Goal: Task Accomplishment & Management: Use online tool/utility

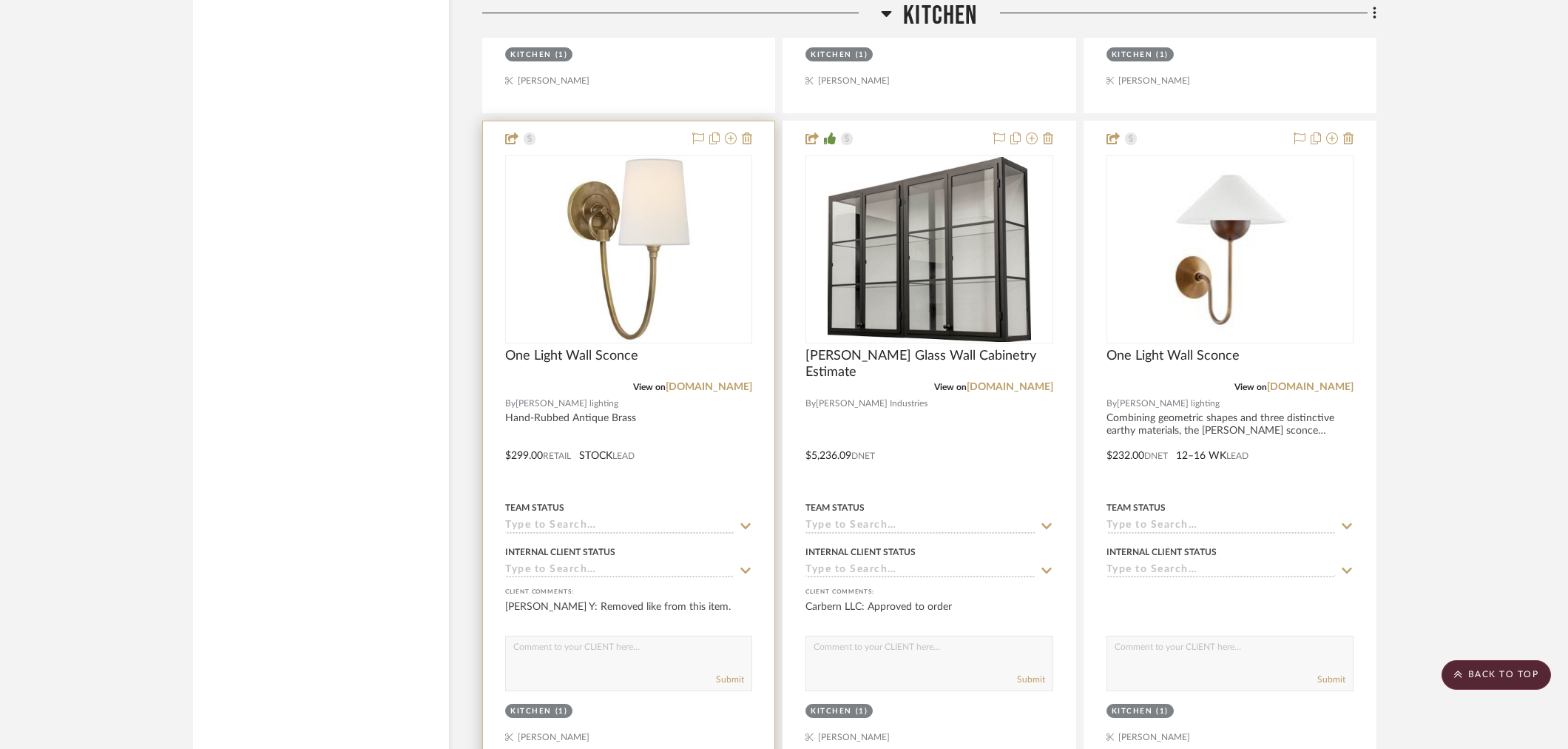
scroll to position [2385, 0]
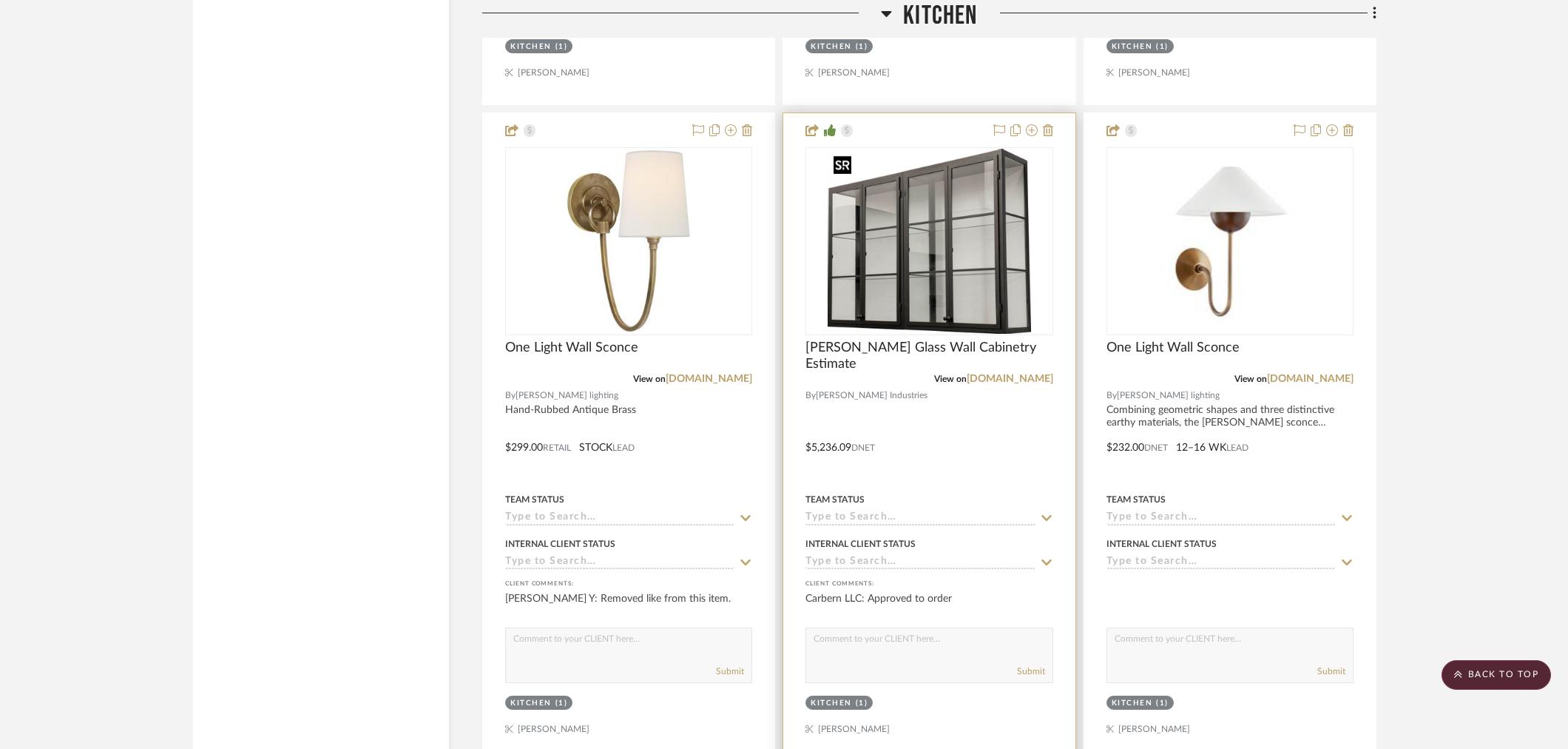
click at [0, 0] on img at bounding box center [0, 0] width 0 height 0
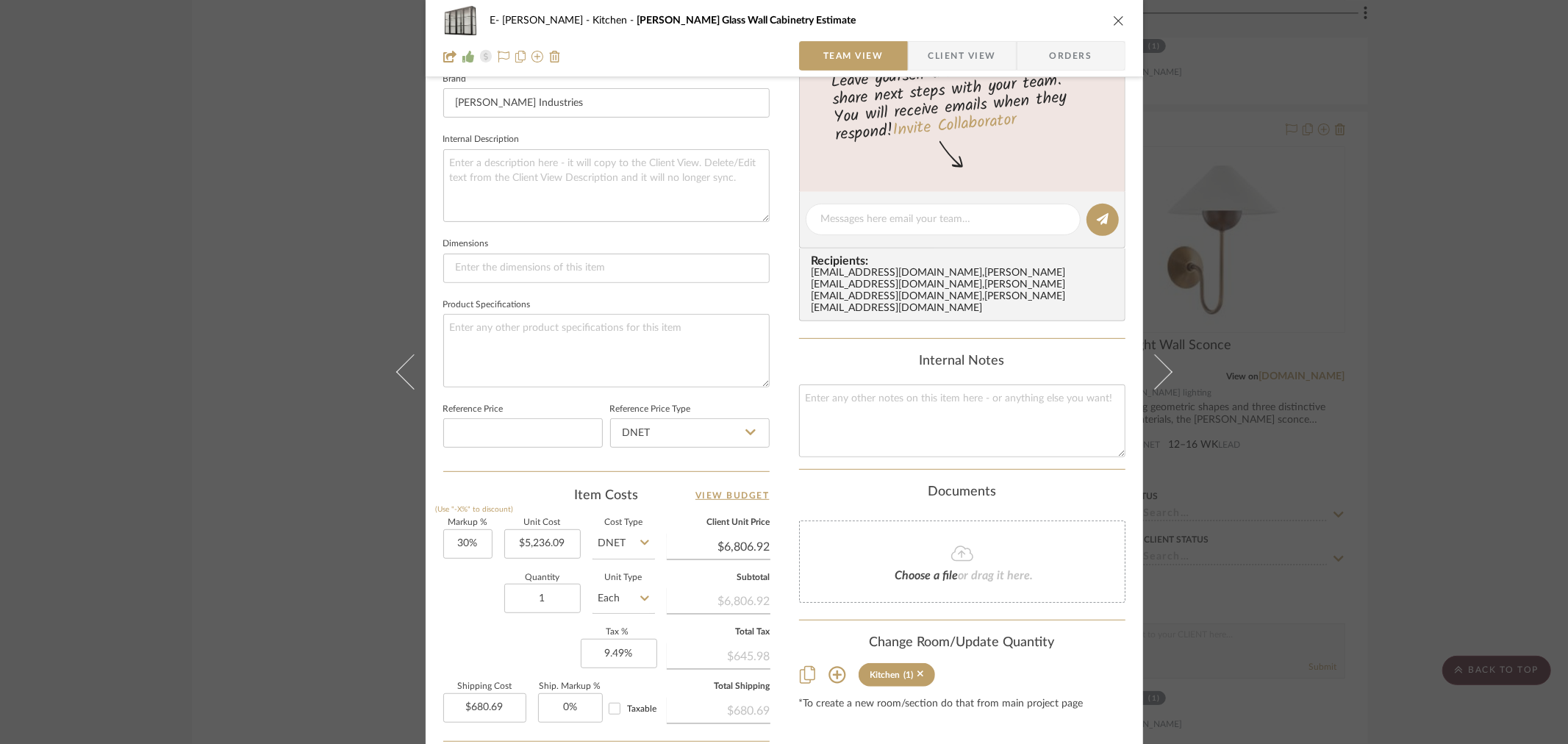
scroll to position [623, 0]
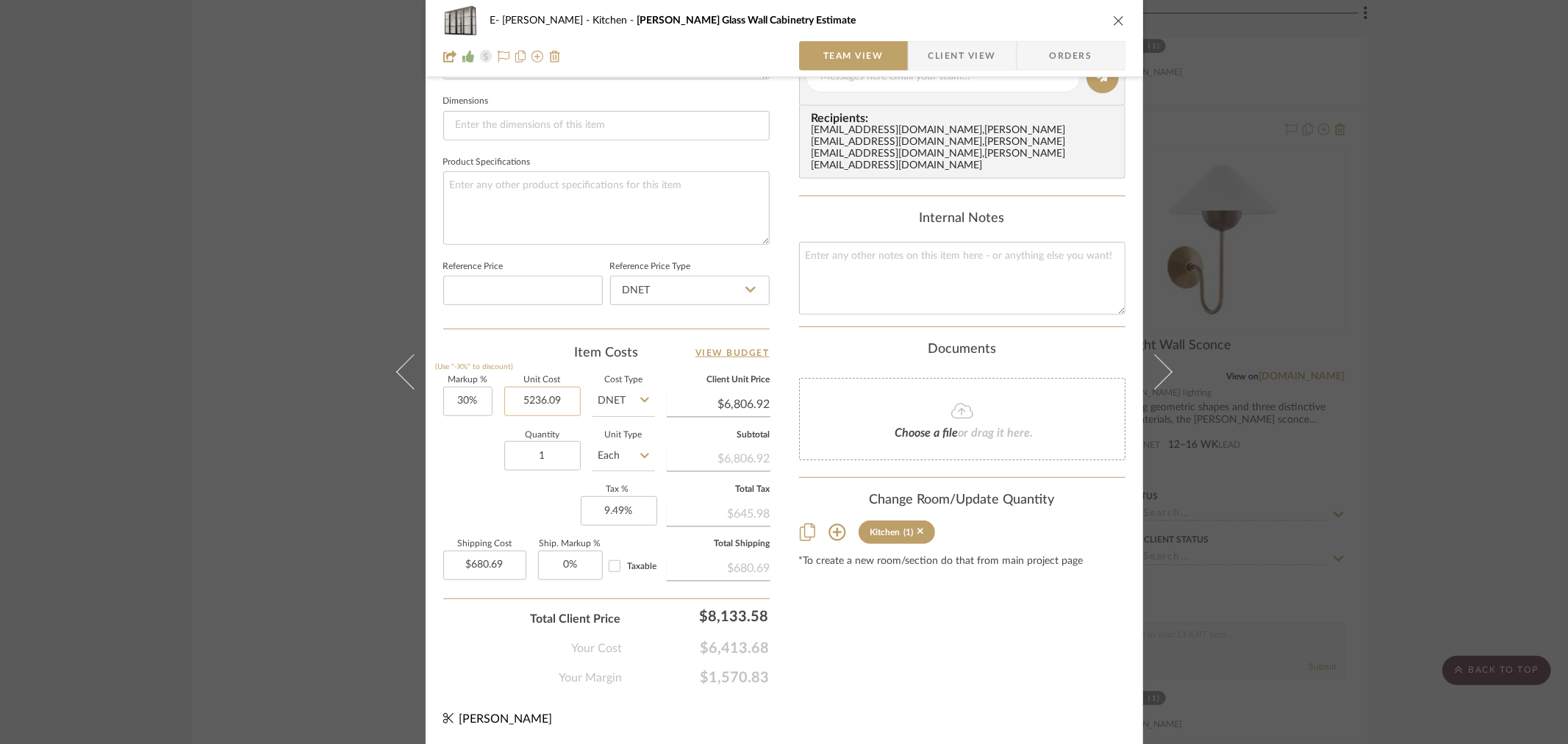
click at [527, 397] on input "5236.09" at bounding box center [543, 401] width 76 height 30
type input "5397"
type input "30"
type input "$5,397.00"
click at [450, 398] on input "30" at bounding box center [467, 401] width 49 height 30
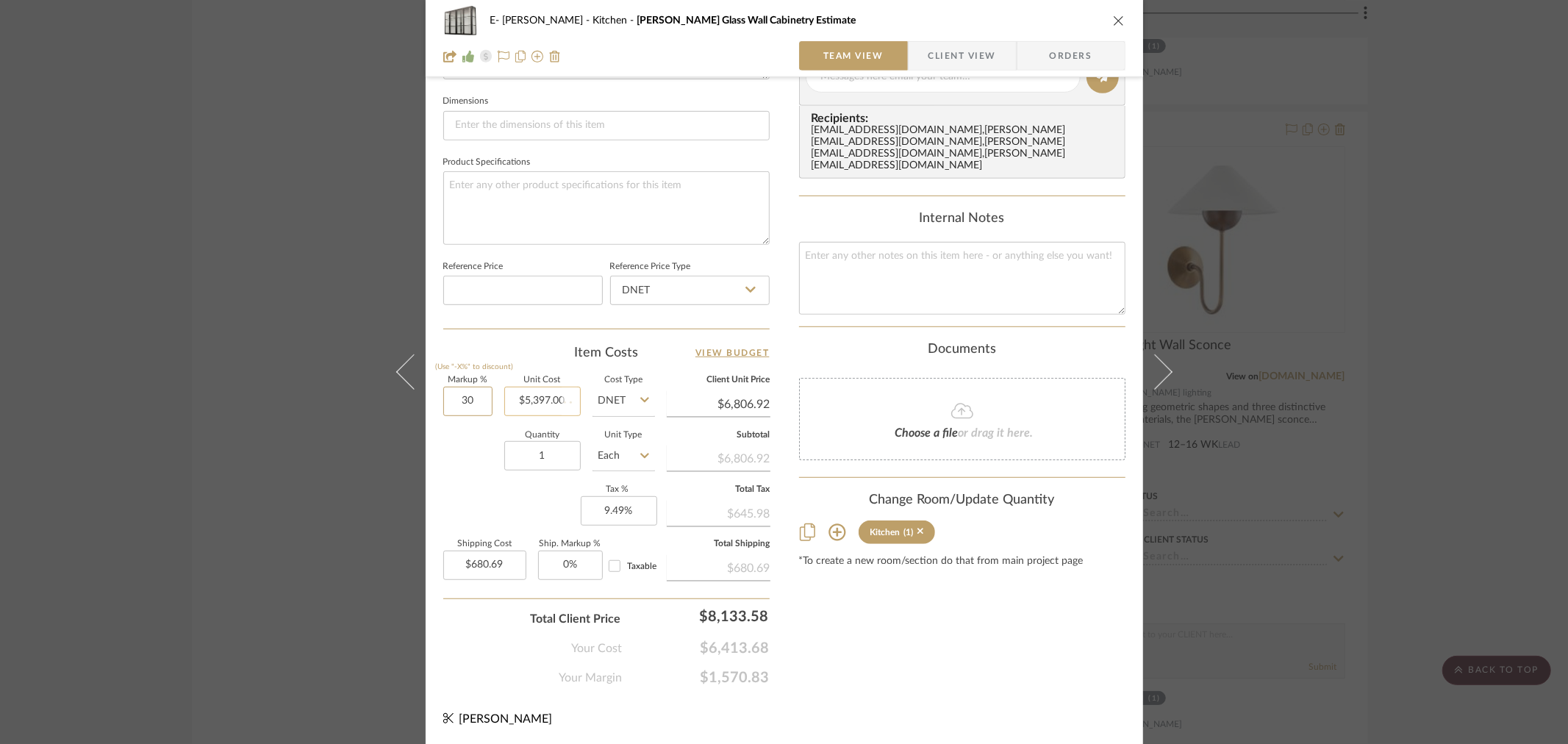
type input "$7,016.10"
type input "$701.61"
click at [464, 468] on div "Quantity 1 Unit Type Each" at bounding box center [549, 457] width 211 height 52
click at [466, 397] on input "30" at bounding box center [467, 401] width 49 height 30
type input "28%"
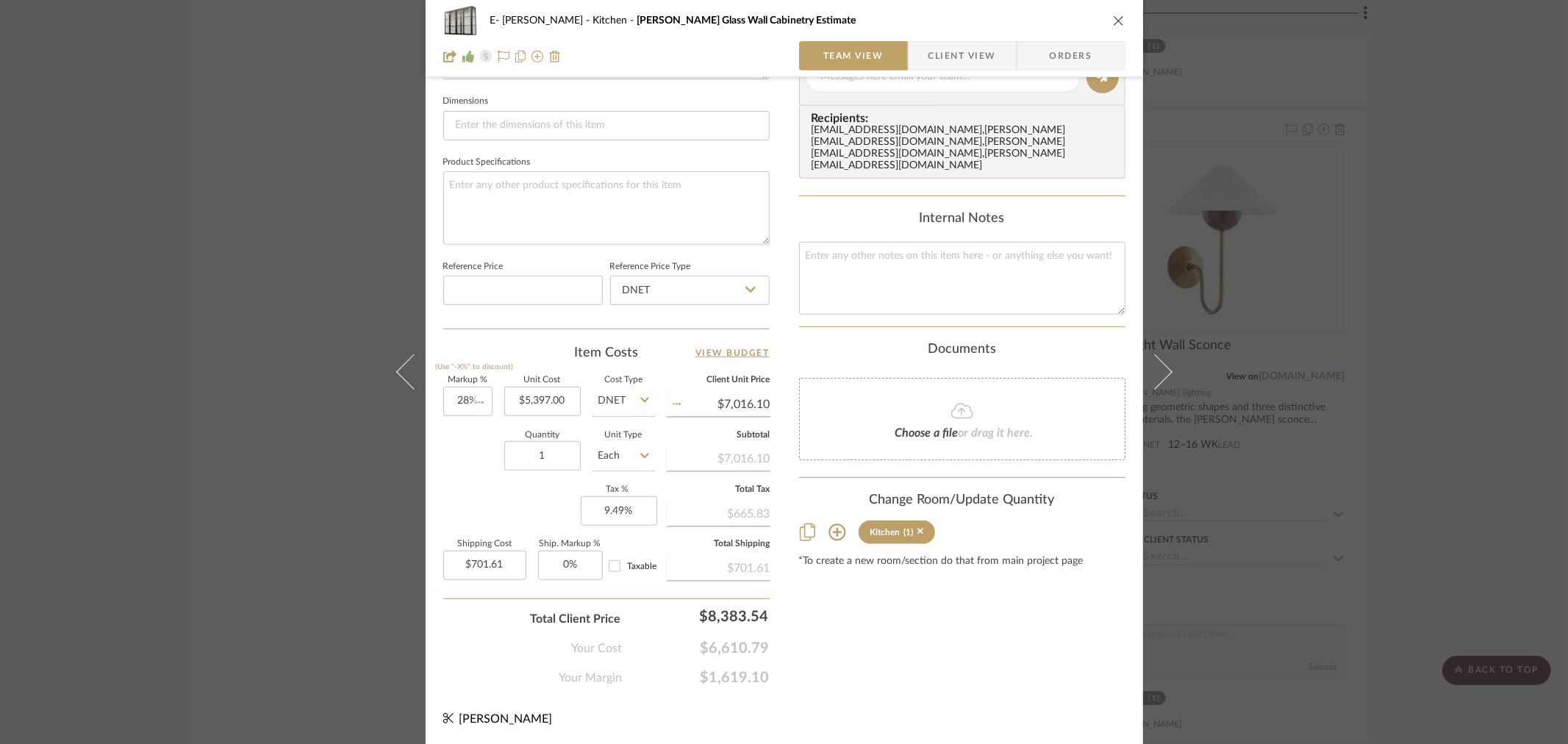
click at [471, 442] on div "Quantity 1 Unit Type Each" at bounding box center [549, 457] width 211 height 52
type input "$6,908.16"
type input "$690.82"
click at [459, 402] on input "28" at bounding box center [467, 401] width 49 height 30
type input "26%"
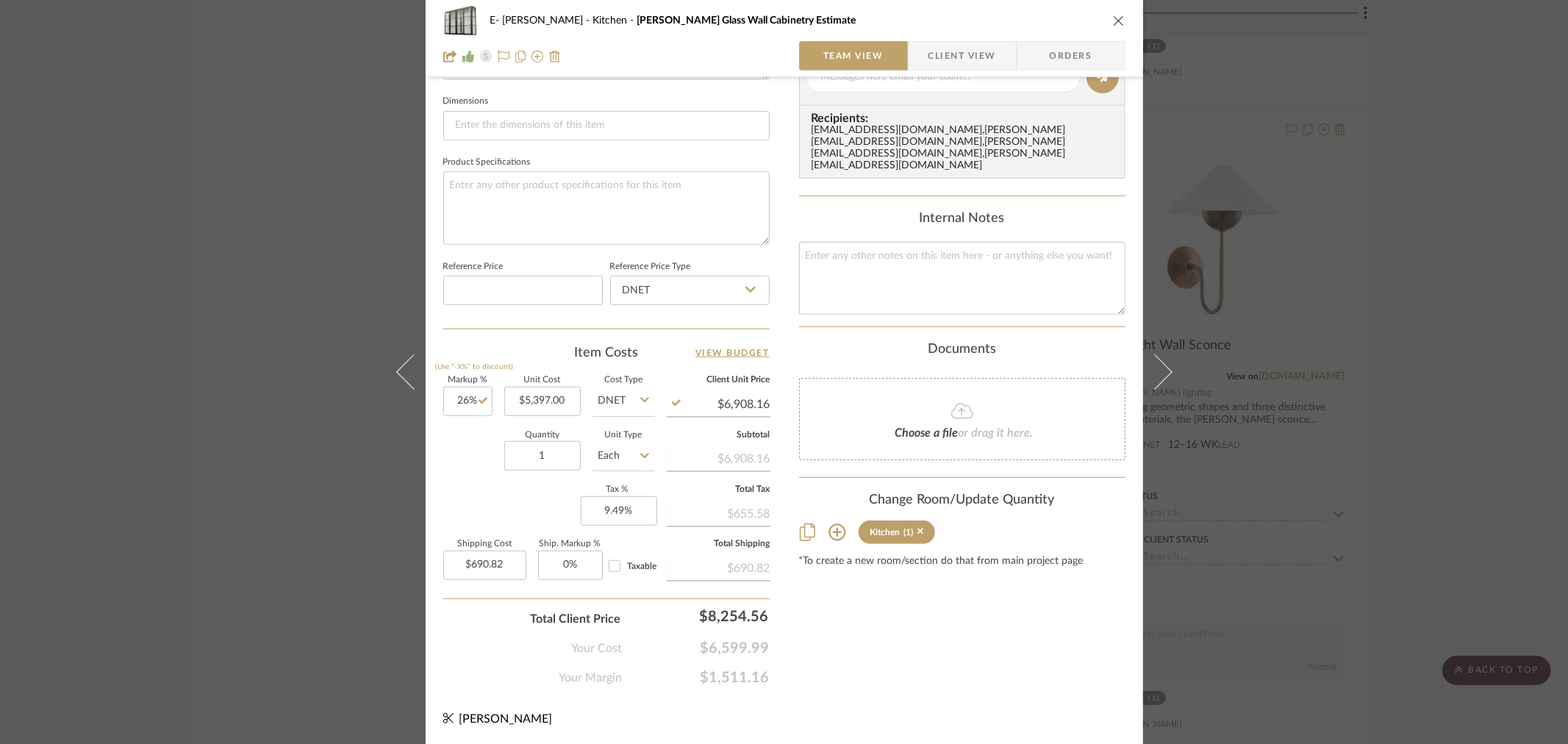
click at [459, 457] on div "Quantity 1 Unit Type Each" at bounding box center [549, 457] width 211 height 52
type input "$6,800.22"
type input "$680.02"
click at [466, 400] on input "26" at bounding box center [467, 401] width 49 height 30
type input "27%"
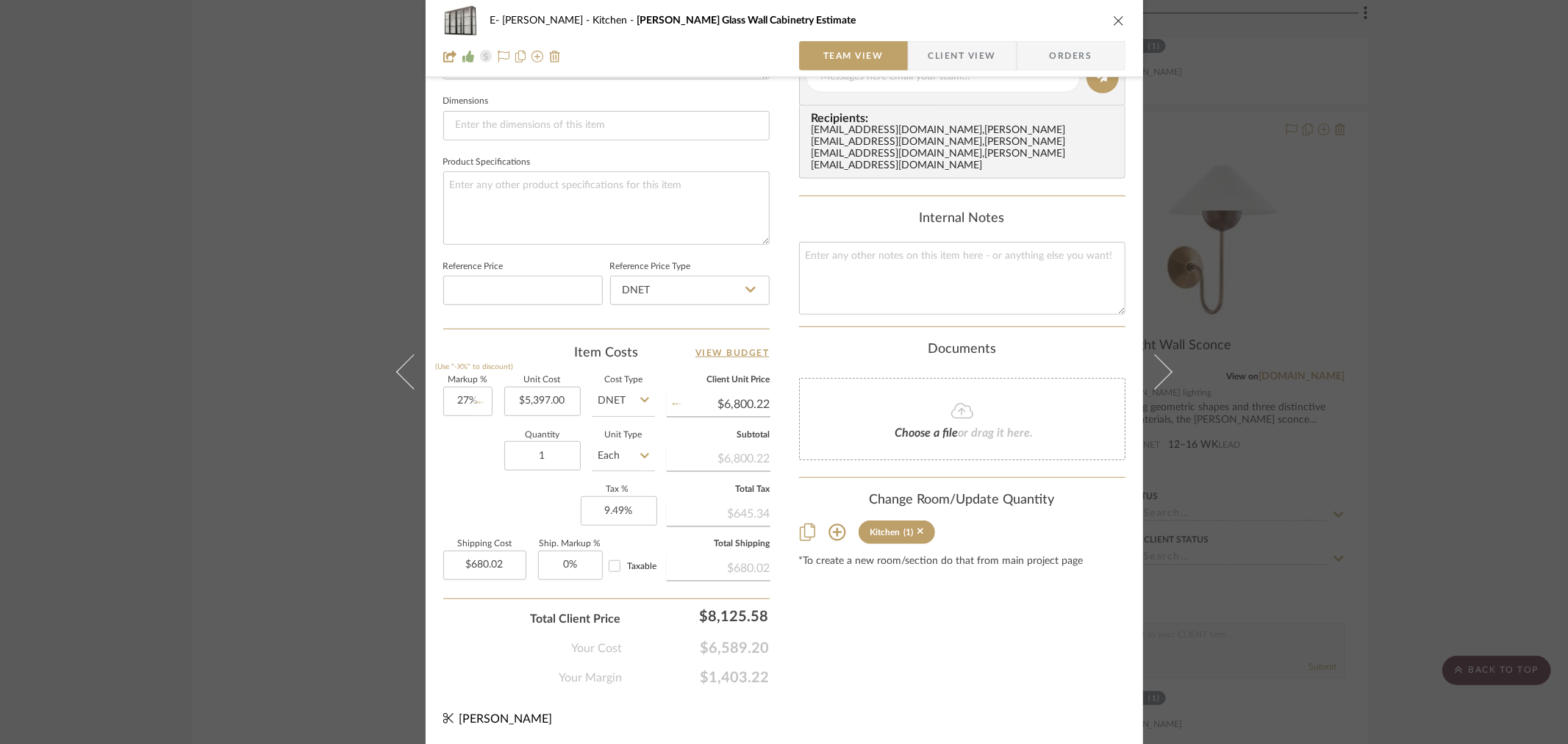
click at [469, 464] on div "Quantity 1 Unit Type Each" at bounding box center [549, 457] width 211 height 52
type input "$6,854.19"
type input "$685.42"
click at [460, 397] on input "27" at bounding box center [467, 401] width 49 height 30
type input "26%"
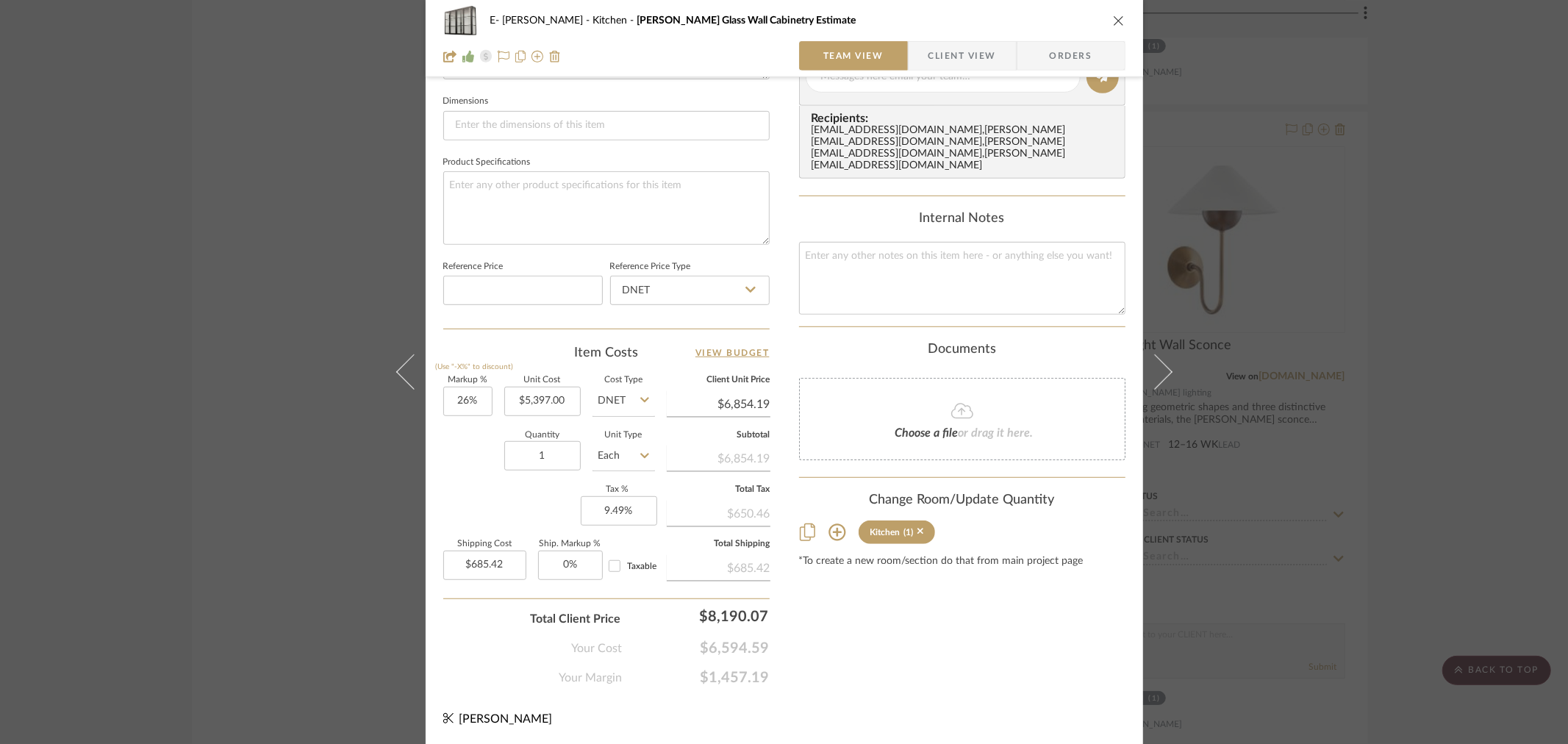
click at [465, 459] on div "Quantity 1 Unit Type Each" at bounding box center [549, 457] width 211 height 52
type input "$6,800.22"
type input "$680.02"
click at [543, 405] on input "5397.00" at bounding box center [543, 401] width 76 height 30
type input "4830"
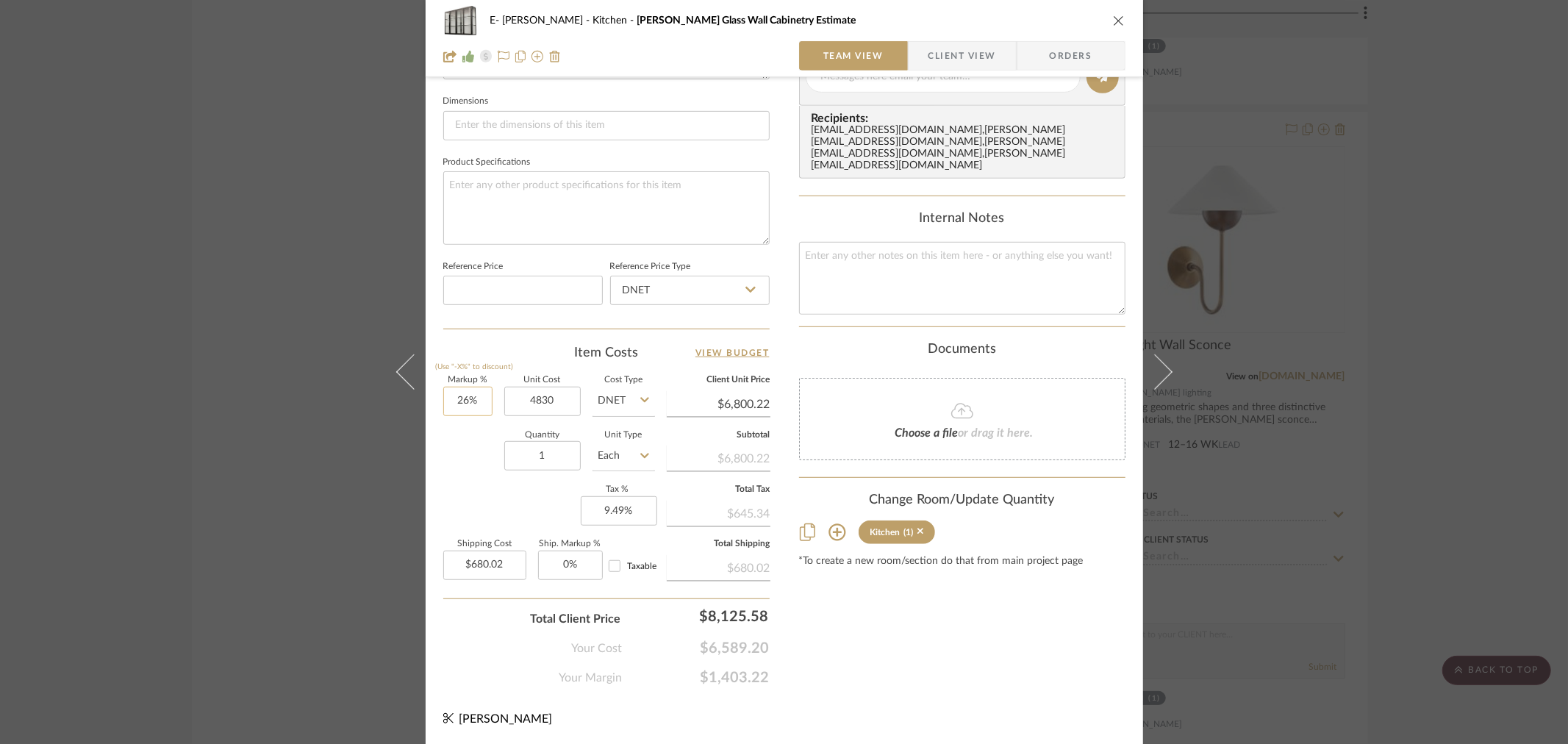
type input "26"
type input "$4,830.00"
click at [465, 397] on input "26" at bounding box center [467, 401] width 49 height 30
type input "$6,085.80"
type input "$608.58"
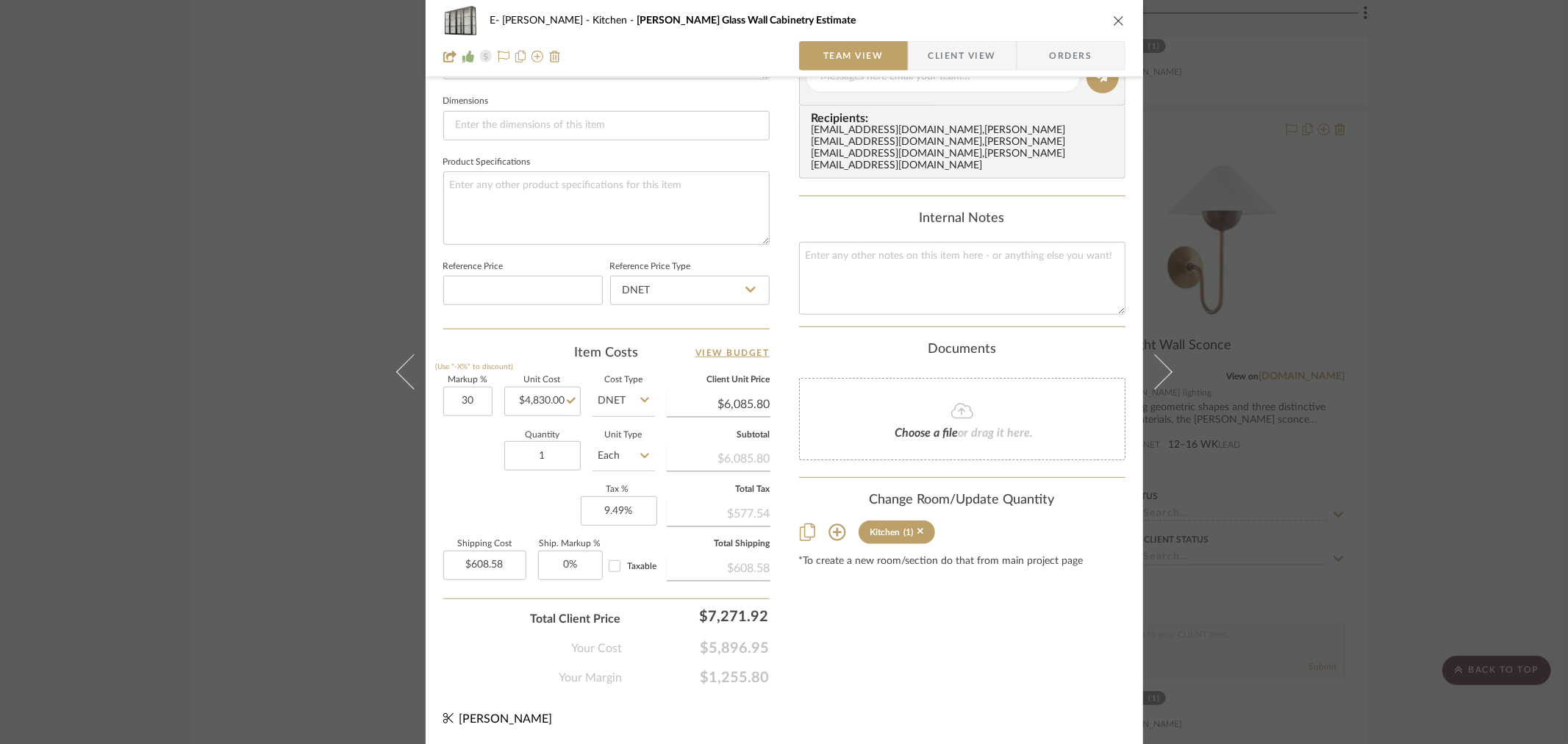
type input "30%"
click at [445, 435] on div "Quantity 1 Unit Type Each" at bounding box center [549, 457] width 211 height 52
type input "$6,279.00"
type input "$627.90"
click at [488, 564] on input "627.90" at bounding box center [484, 565] width 83 height 30
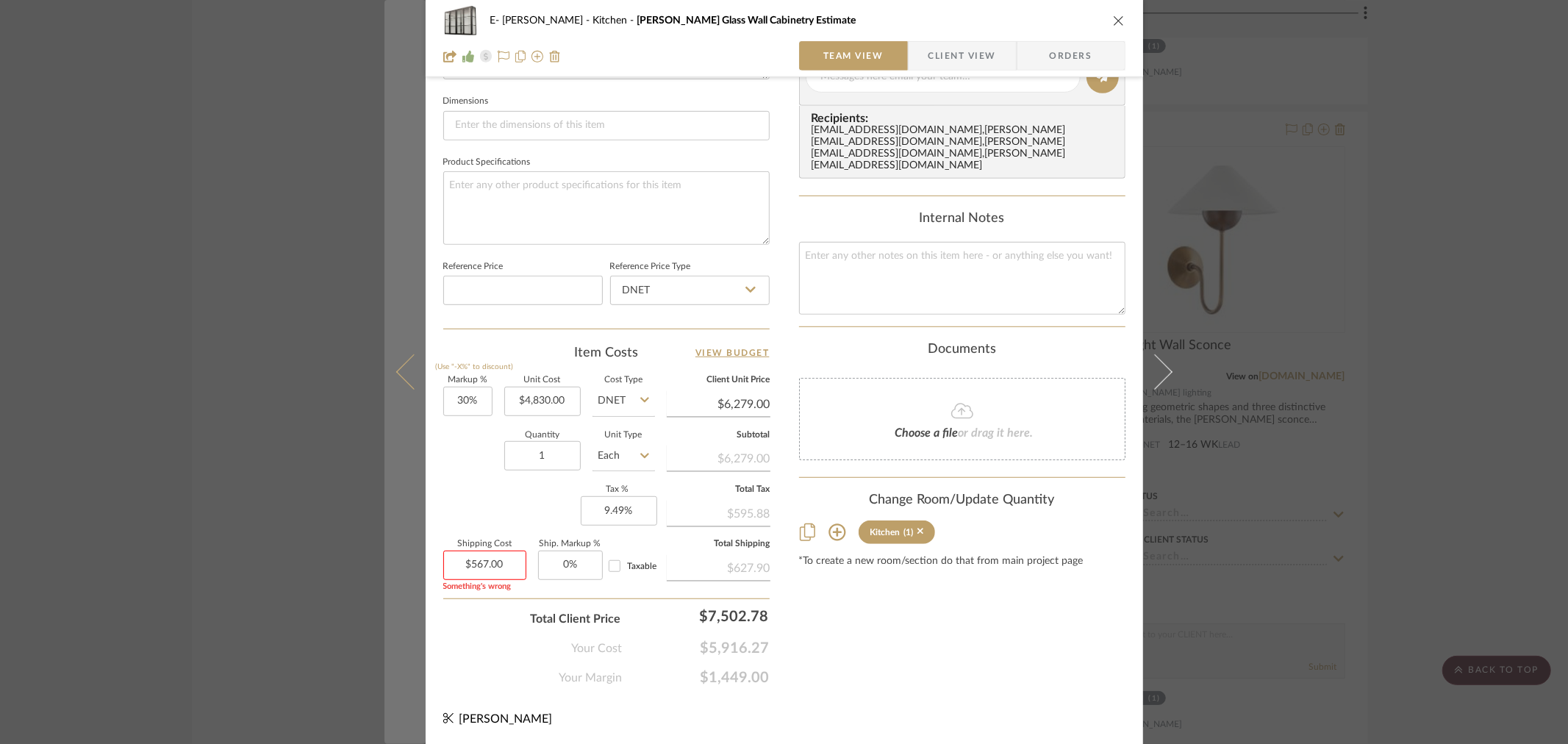
type input "567.00"
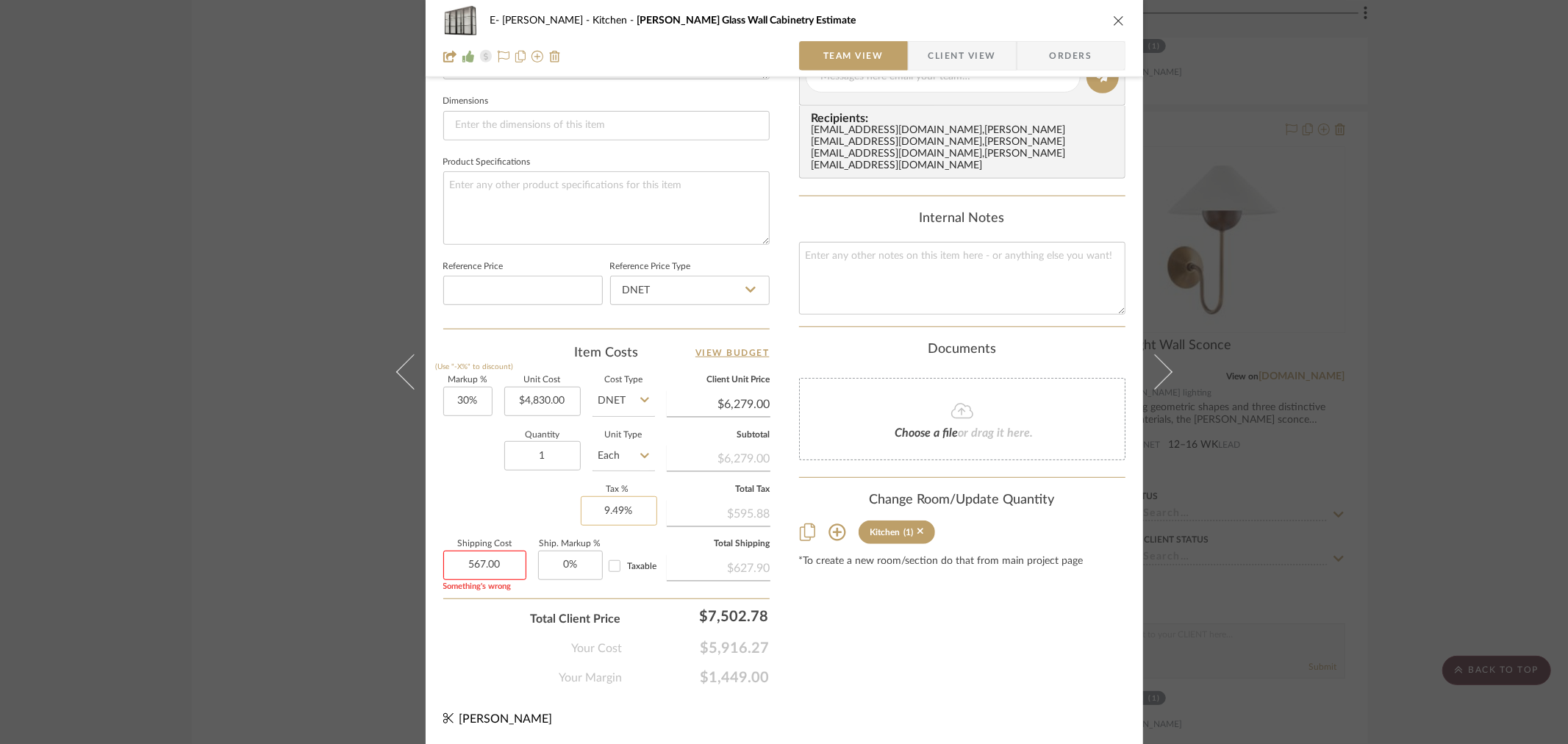
type input "9.49"
type input "$567.00"
click at [625, 509] on input "9.49" at bounding box center [619, 511] width 76 height 30
type input "9.49%"
type input "0"
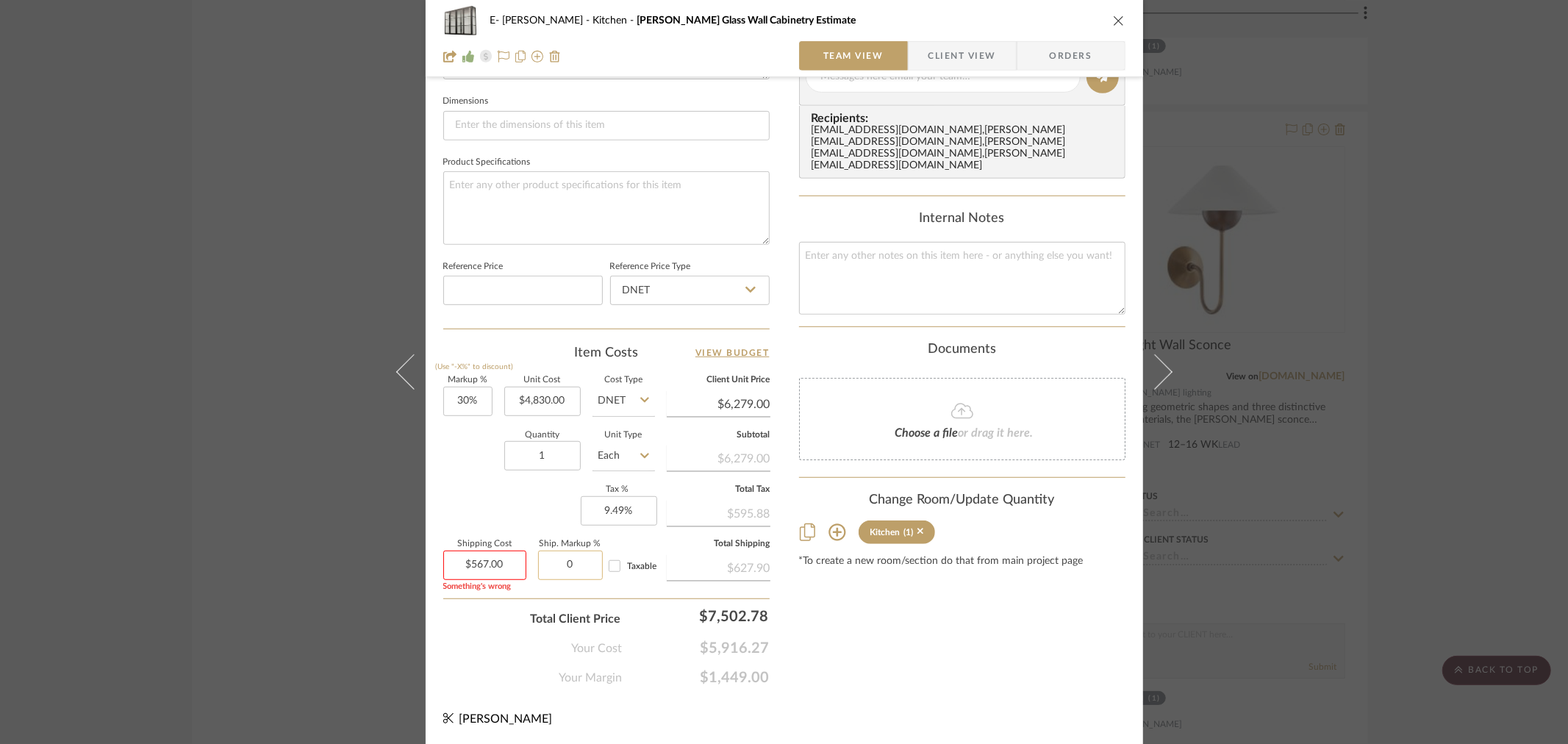
click at [566, 561] on input "0" at bounding box center [571, 565] width 65 height 30
type input "567.00"
type input "0%"
click at [486, 561] on input "567.00" at bounding box center [484, 565] width 83 height 30
type input "$567.00"
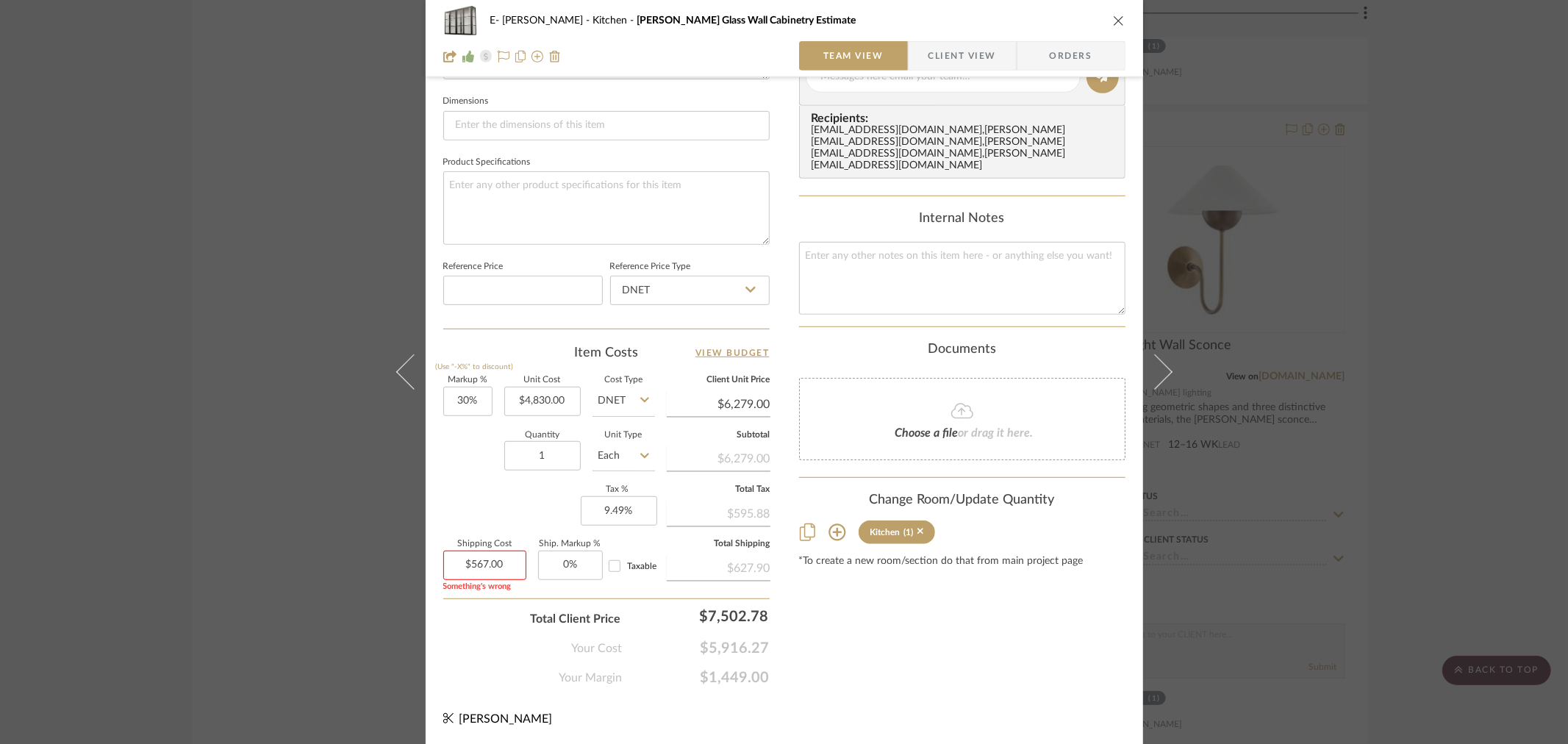
click at [1113, 18] on icon "close" at bounding box center [1119, 20] width 12 height 12
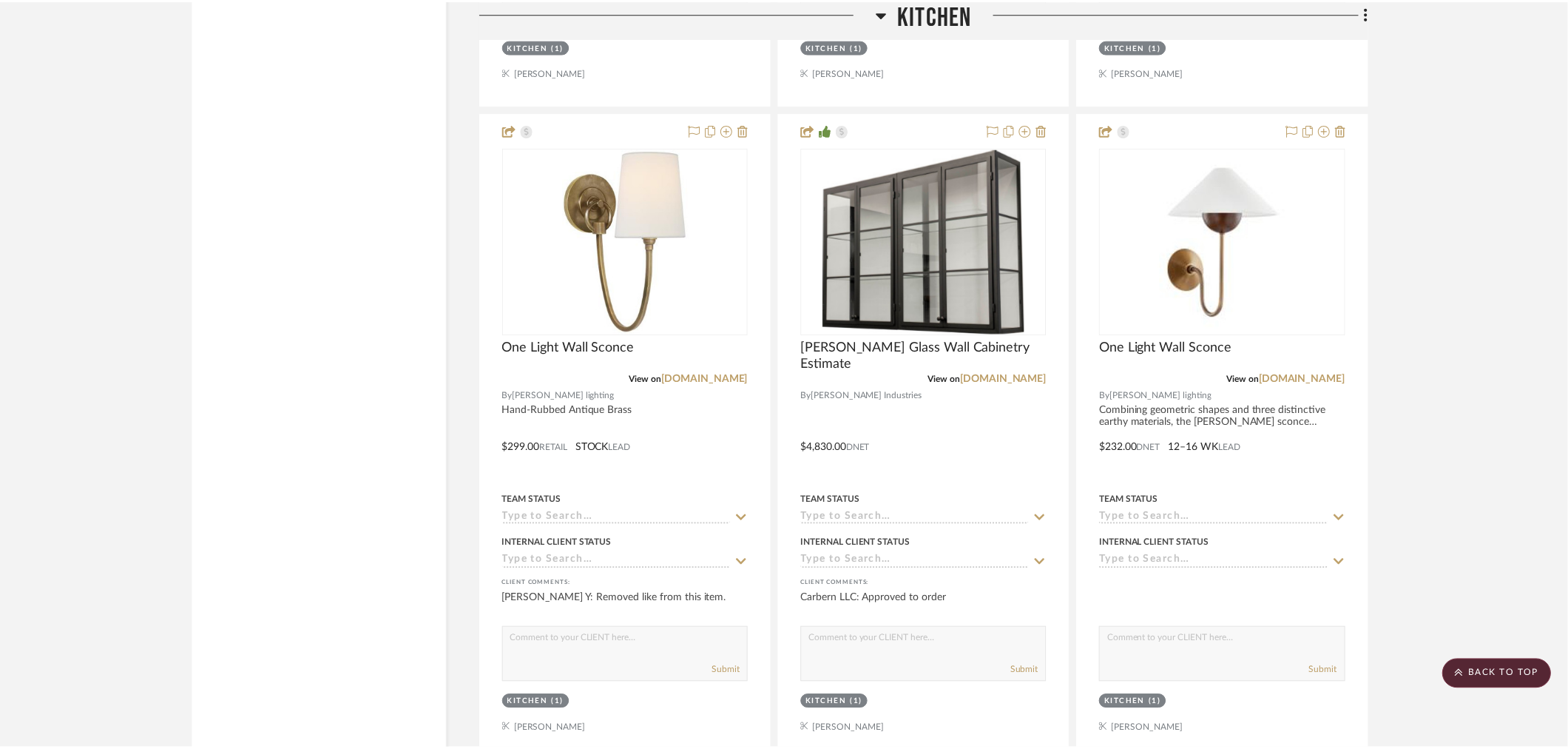
scroll to position [2385, 0]
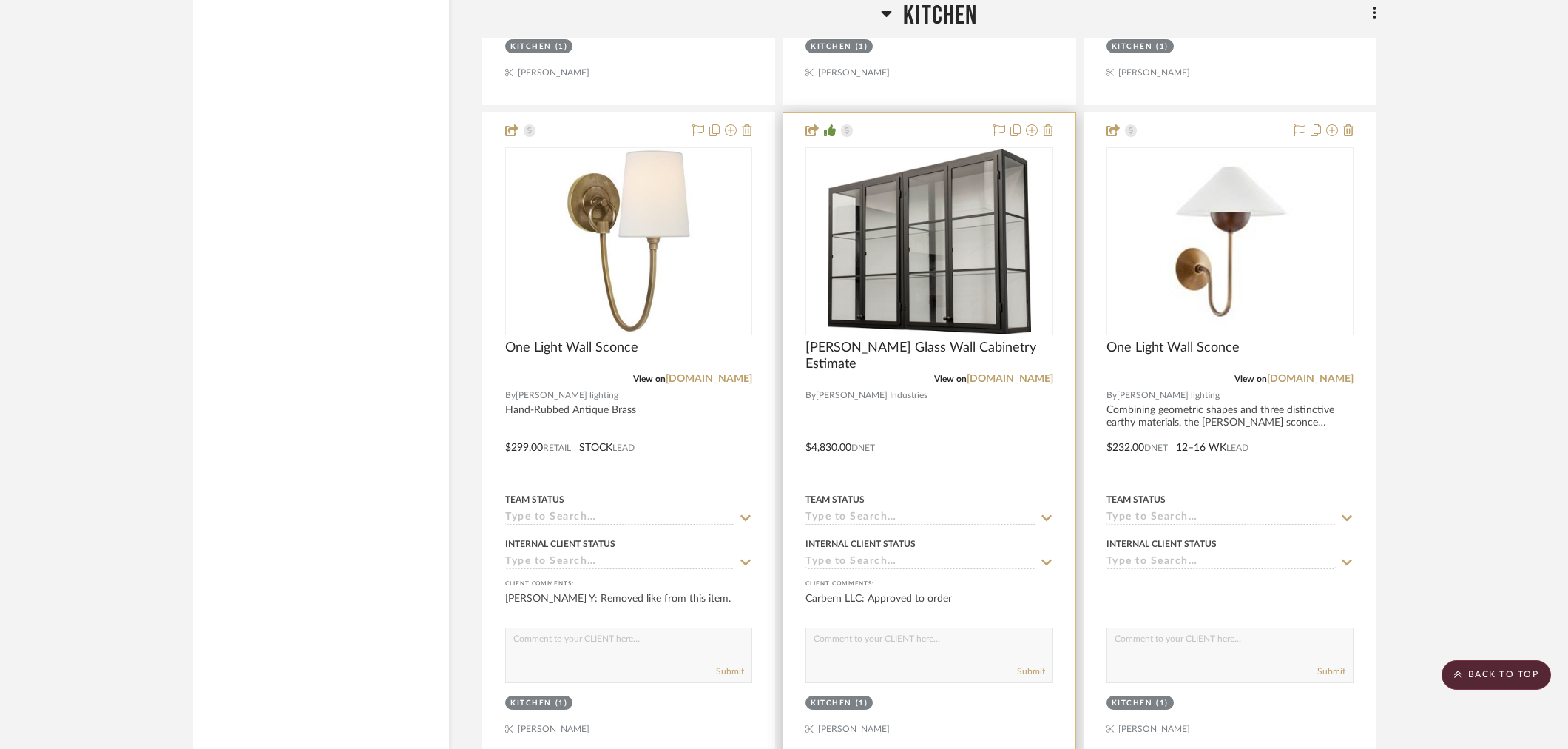
click at [953, 254] on img "0" at bounding box center [929, 241] width 202 height 185
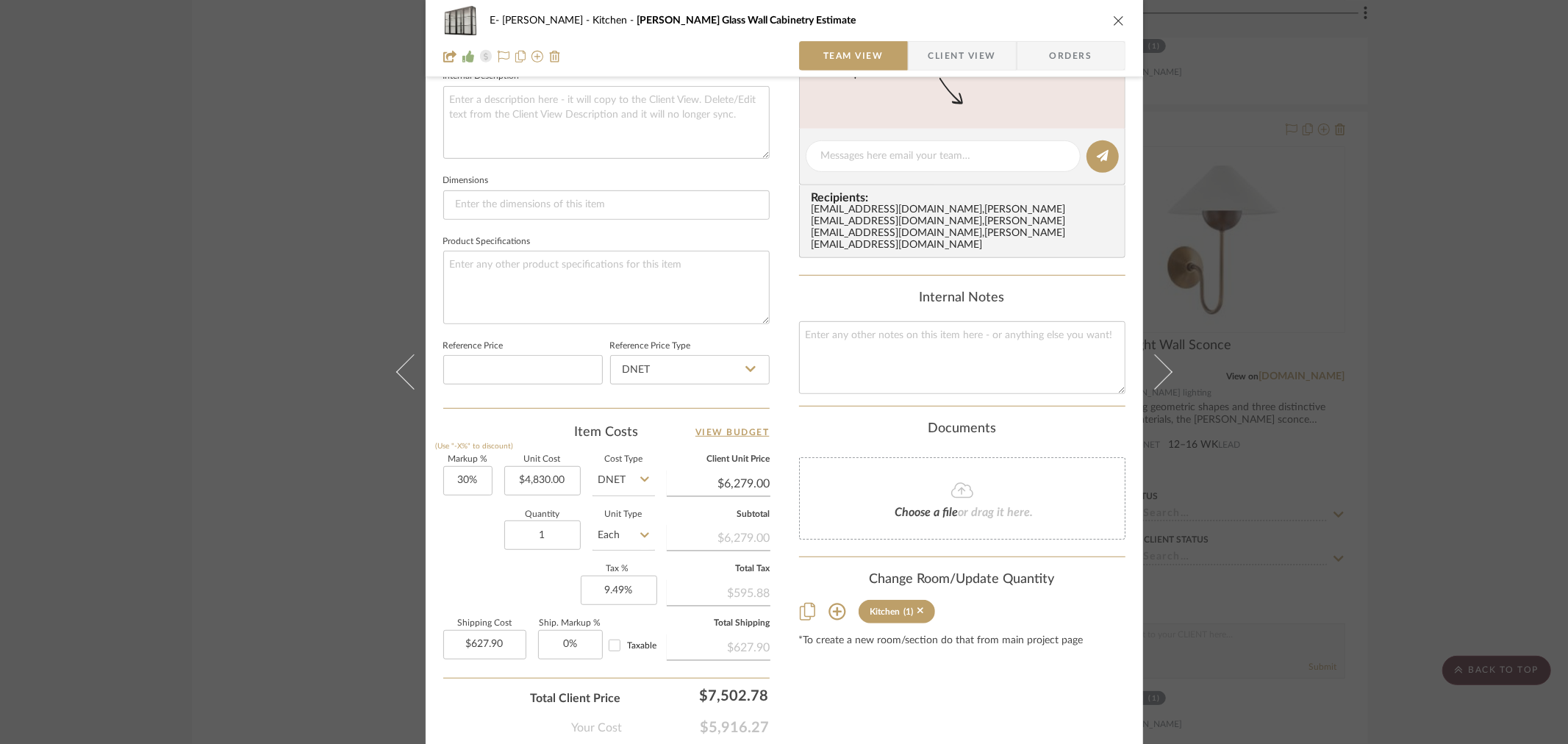
scroll to position [623, 0]
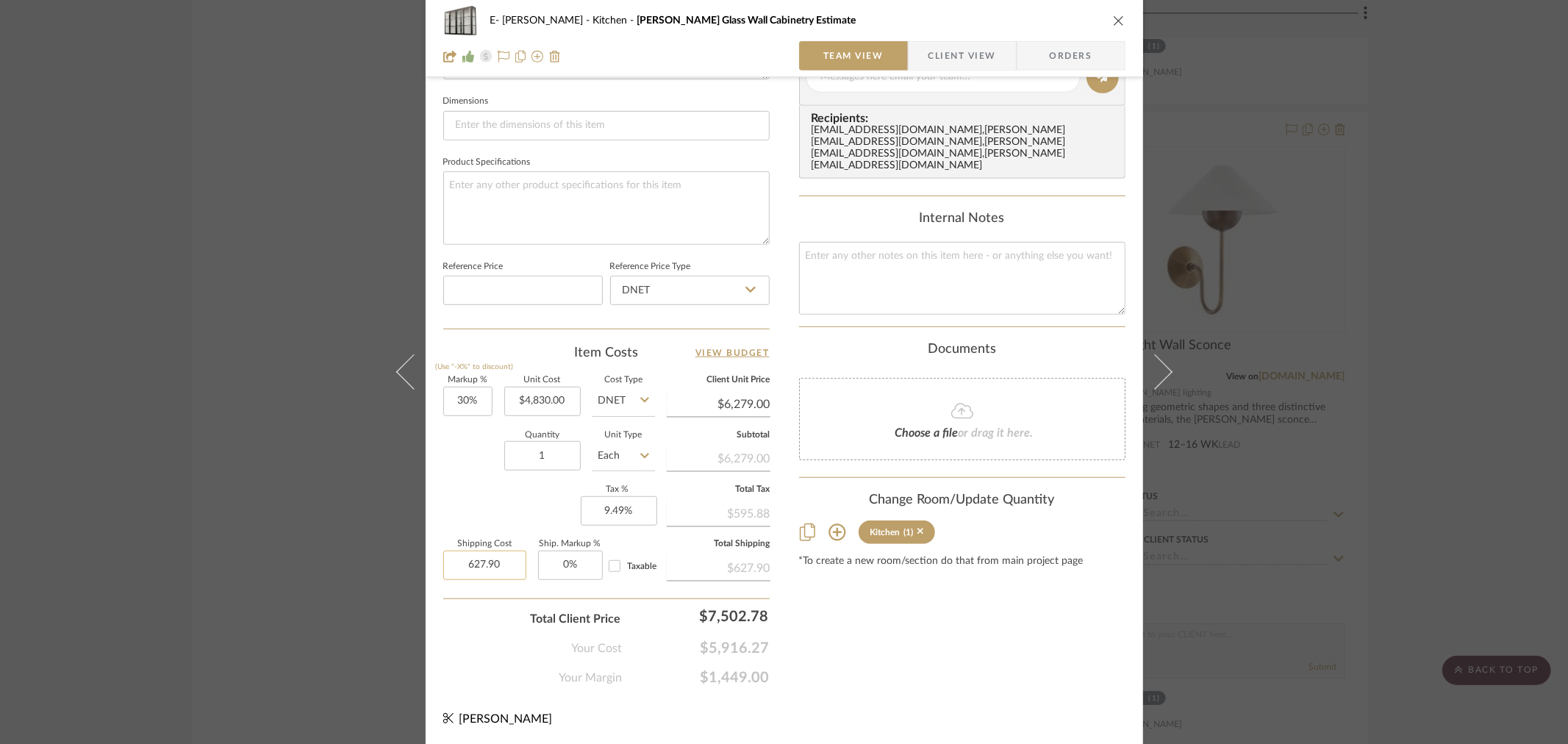
drag, startPoint x: 478, startPoint y: 565, endPoint x: 488, endPoint y: 565, distance: 10.0
click at [478, 565] on input "627.90" at bounding box center [484, 565] width 83 height 30
type input "$627.90"
click at [955, 626] on div "Content here copies to Client View - confirm visibility there. Show in Client D…" at bounding box center [962, 81] width 326 height 1210
click at [522, 401] on input "4830.00" at bounding box center [543, 401] width 76 height 30
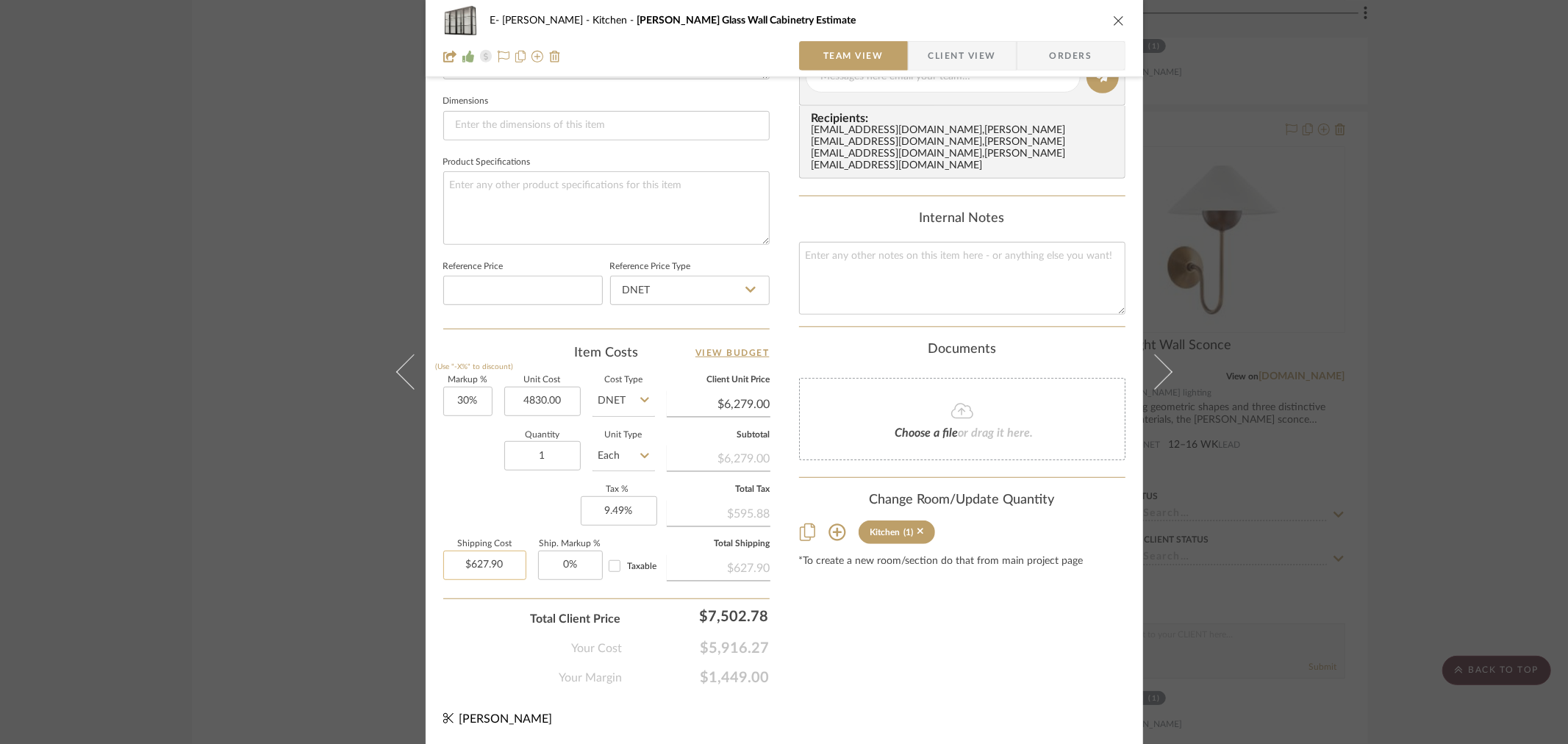
type input "$4,830.00"
click at [505, 569] on input "627.90" at bounding box center [484, 565] width 83 height 30
type input "$627.90"
click at [1398, 376] on div "E- [PERSON_NAME] Kitchen [PERSON_NAME] Glass Wall Cabinetry Estimate Team View …" at bounding box center [784, 372] width 1568 height 744
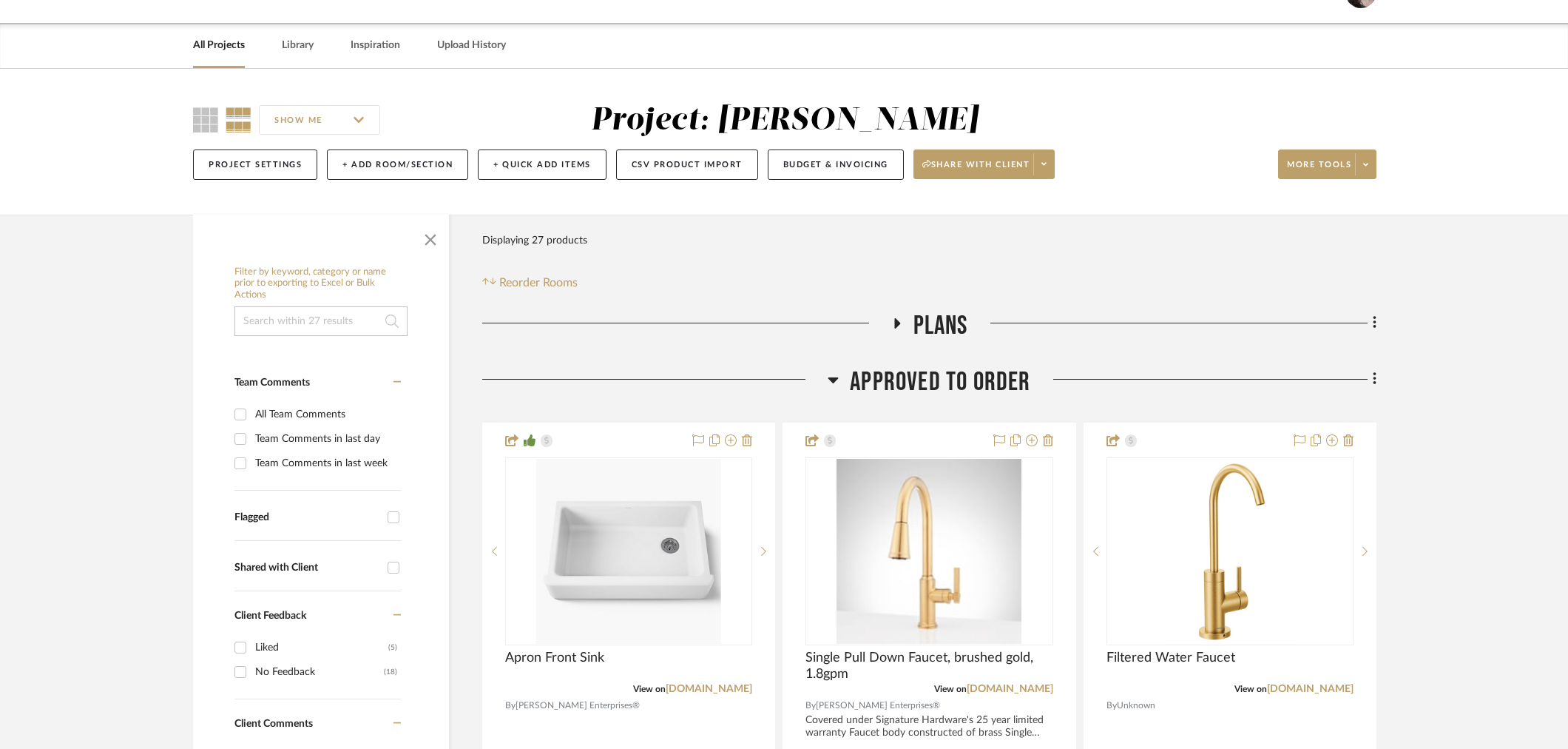
scroll to position [36, 0]
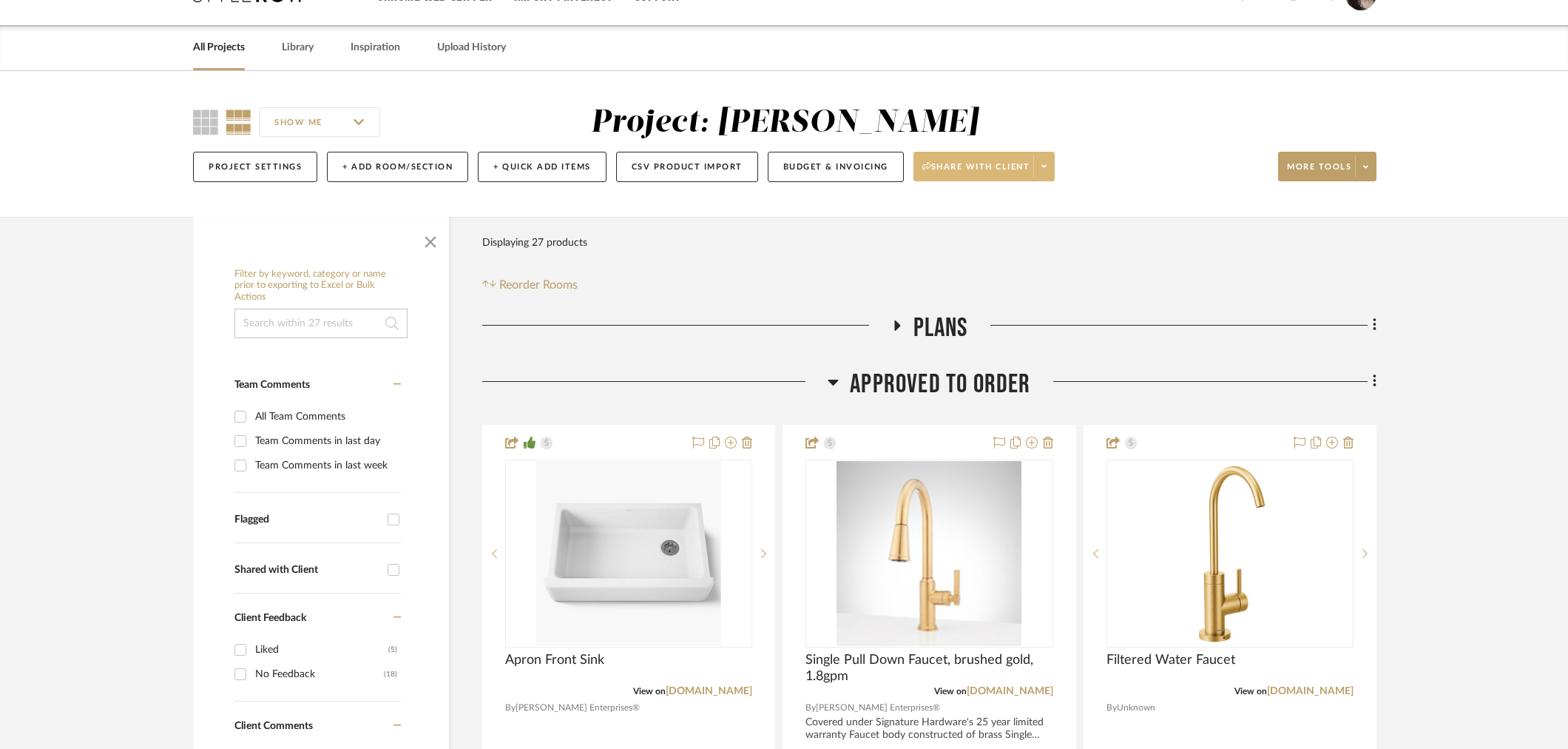
click at [1046, 167] on icon at bounding box center [1044, 166] width 5 height 3
click at [1367, 167] on div at bounding box center [784, 374] width 1568 height 749
click at [1361, 164] on span at bounding box center [1366, 167] width 20 height 22
click at [817, 174] on div at bounding box center [784, 374] width 1568 height 749
click at [815, 165] on button "Budget & Invoicing" at bounding box center [836, 167] width 136 height 31
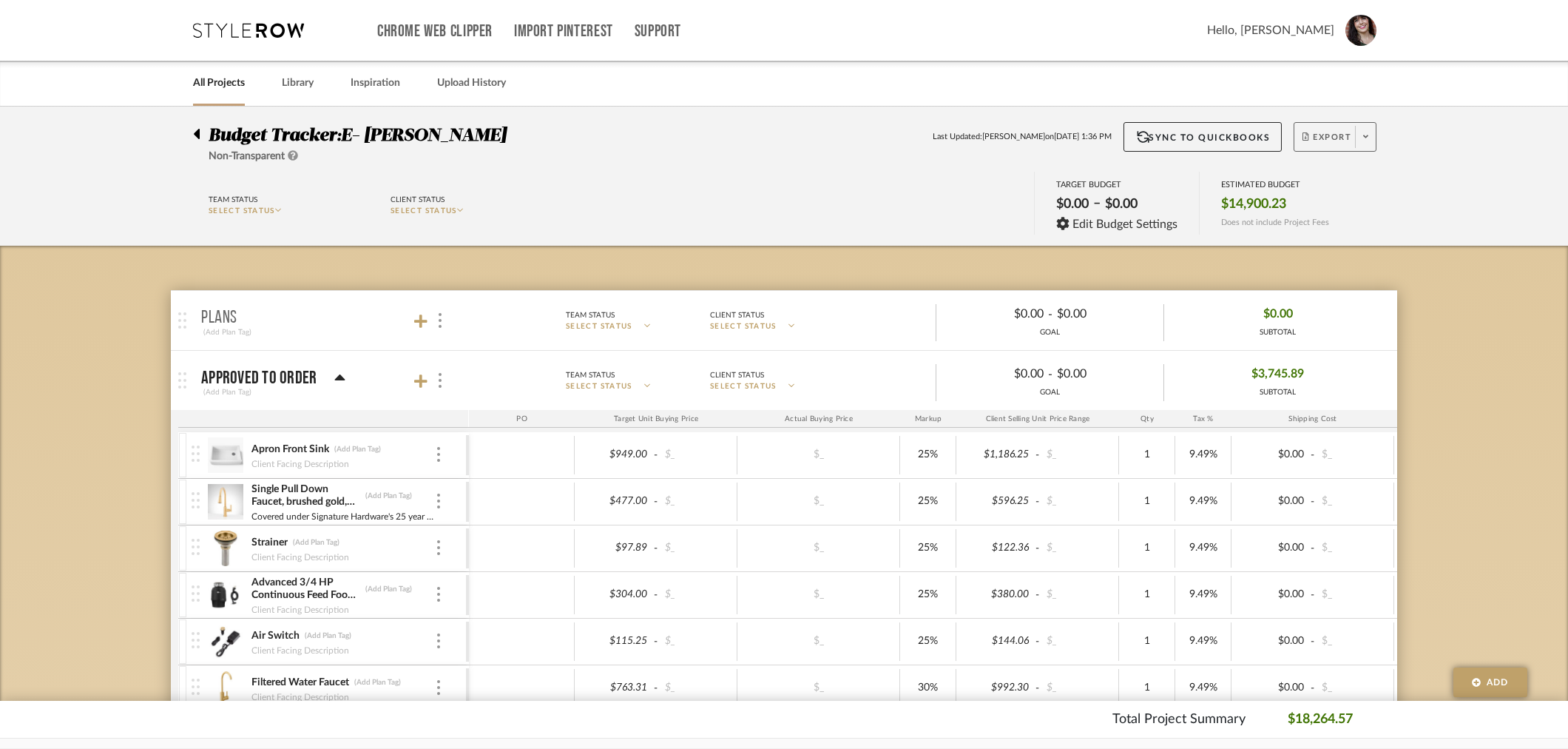
click at [1371, 134] on span at bounding box center [1366, 137] width 20 height 22
click at [1342, 174] on span "Export PDF" at bounding box center [1361, 179] width 111 height 13
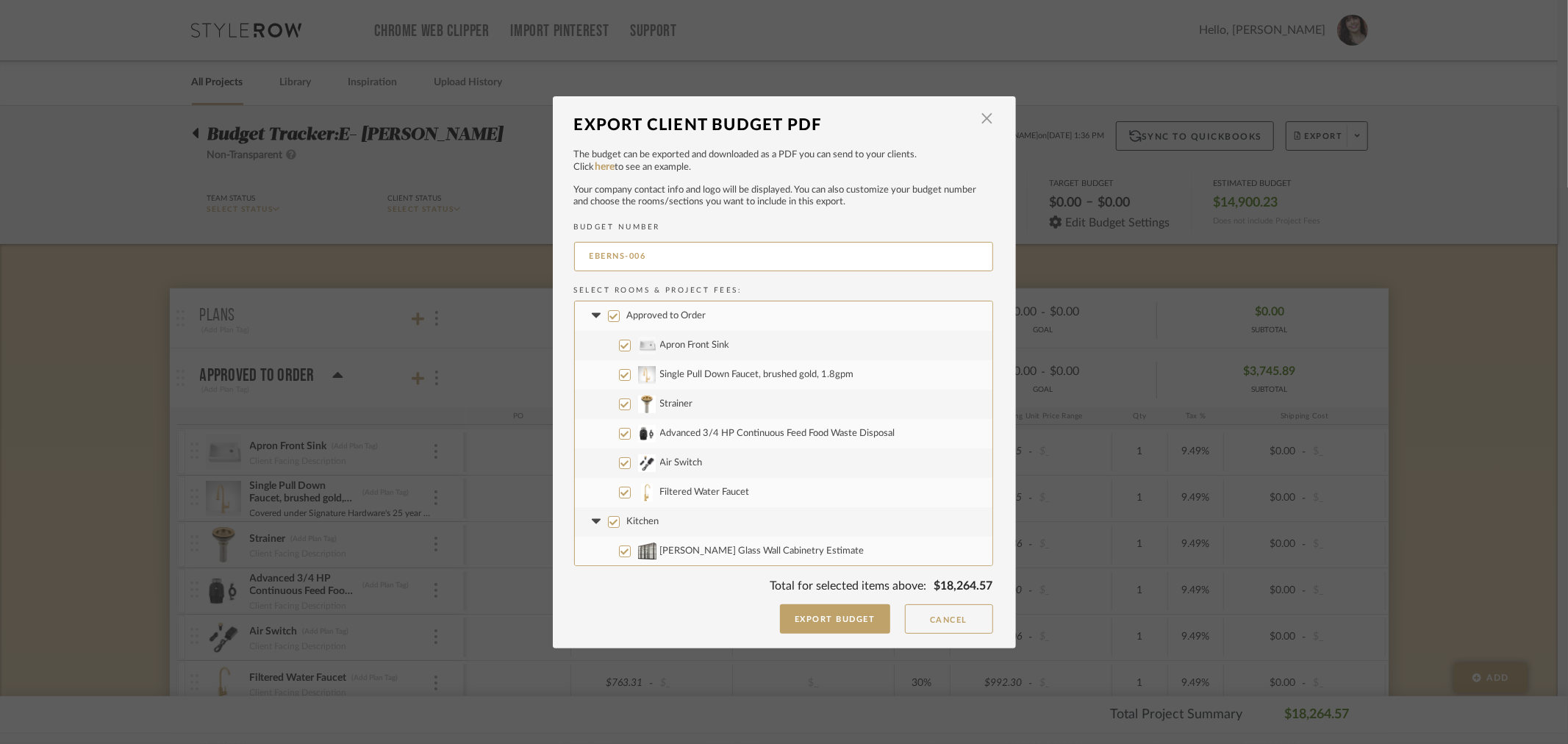
click at [608, 313] on input "Approved to Order" at bounding box center [614, 316] width 12 height 12
checkbox input "false"
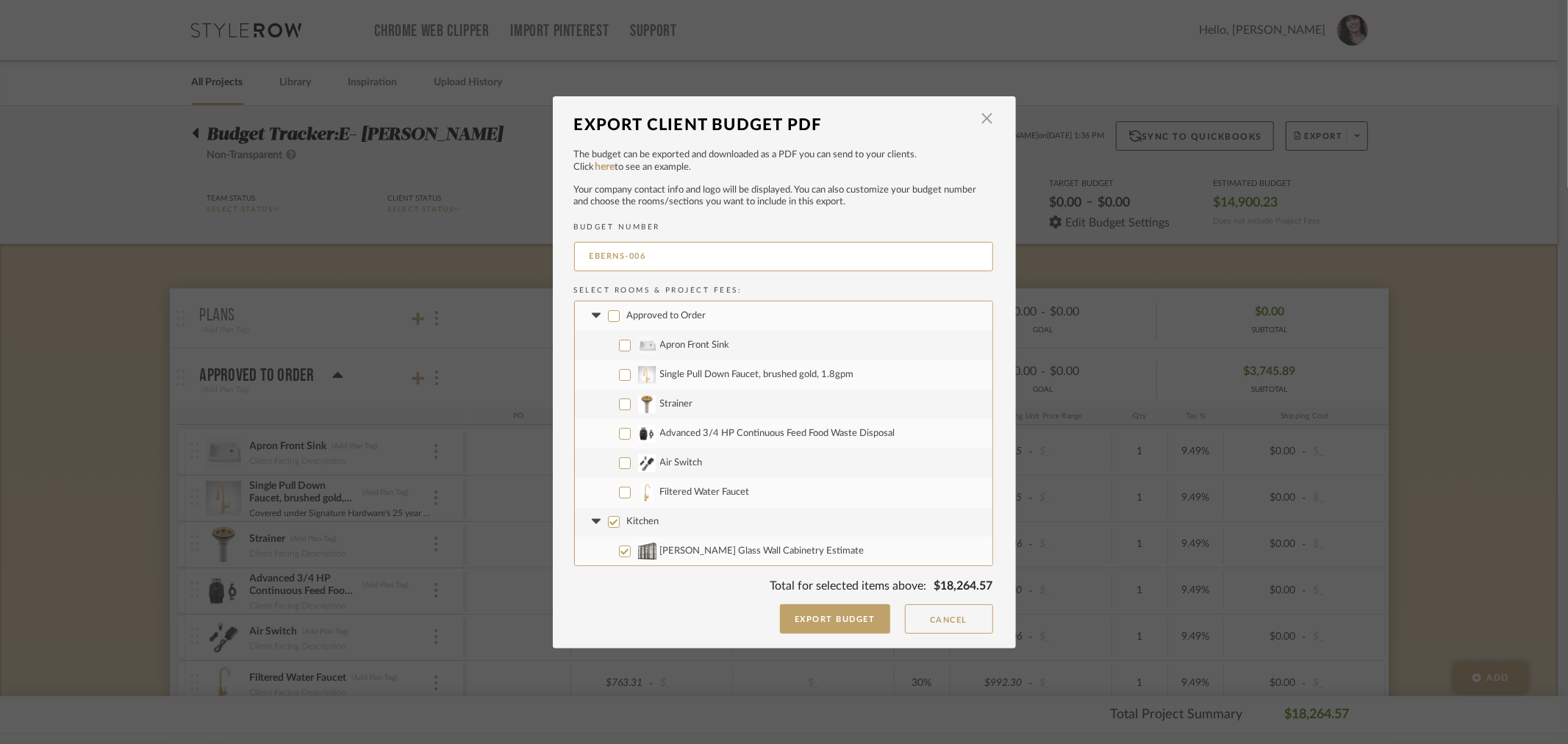
checkbox input "false"
click at [608, 519] on input "Kitchen" at bounding box center [614, 522] width 12 height 12
checkbox input "false"
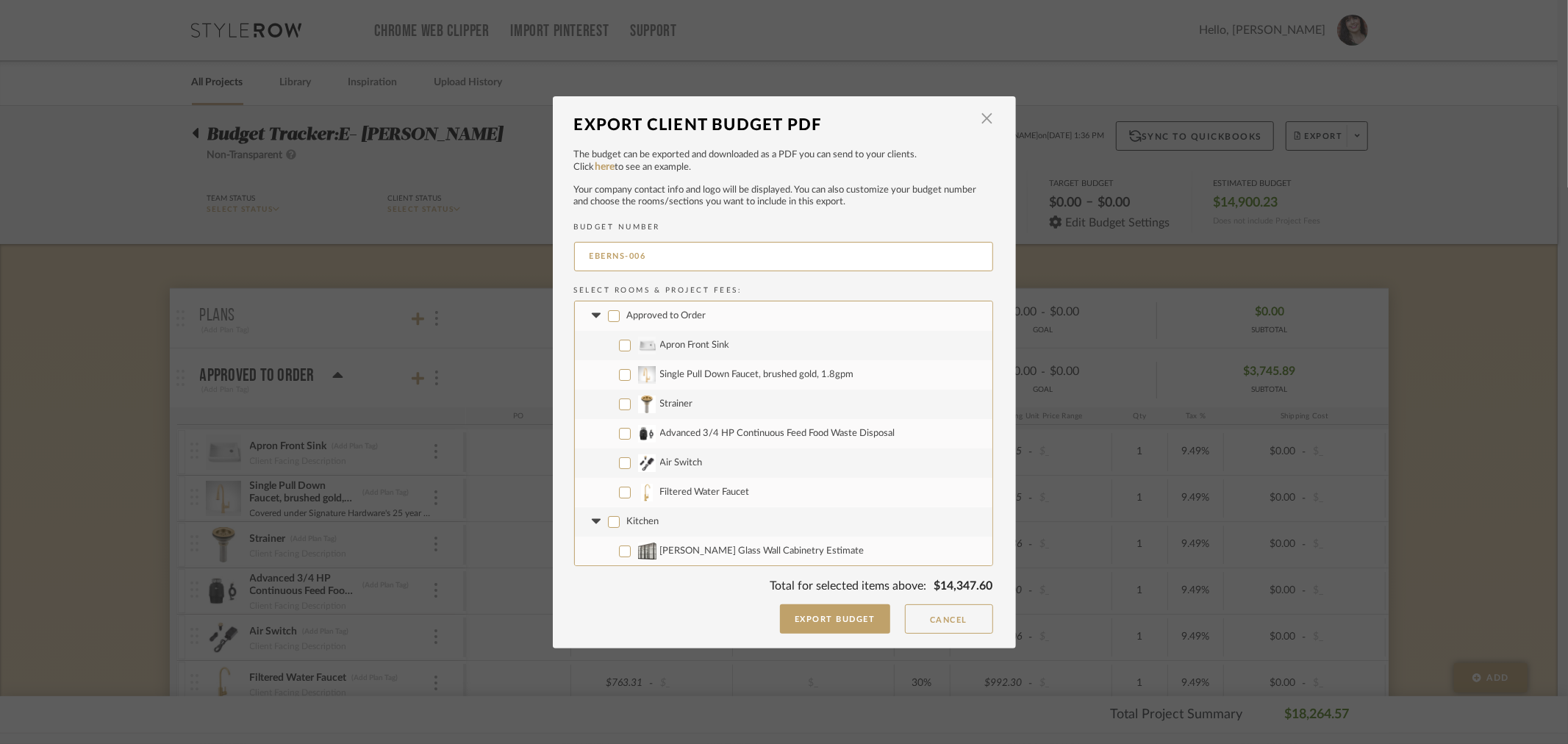
checkbox input "false"
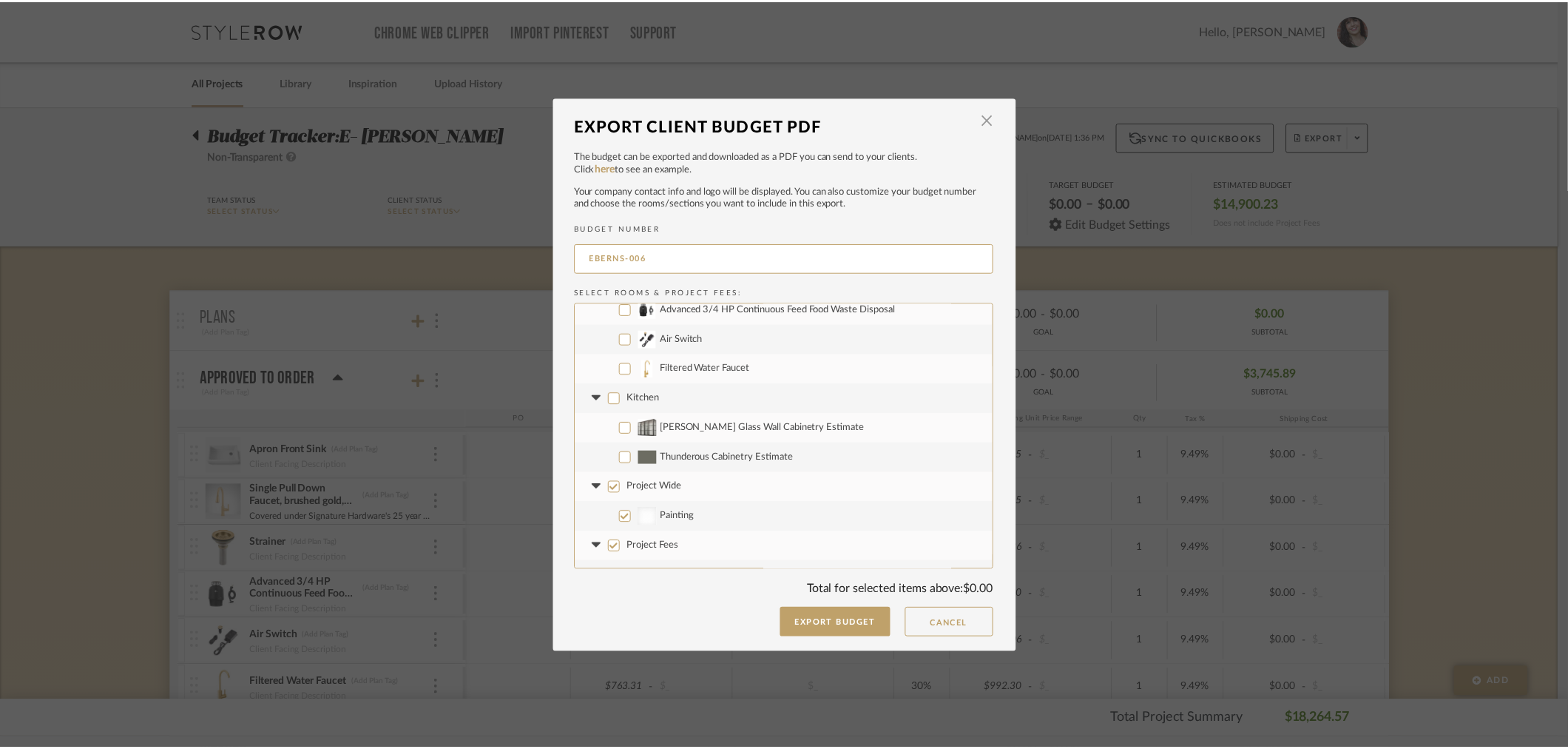
scroll to position [149, 0]
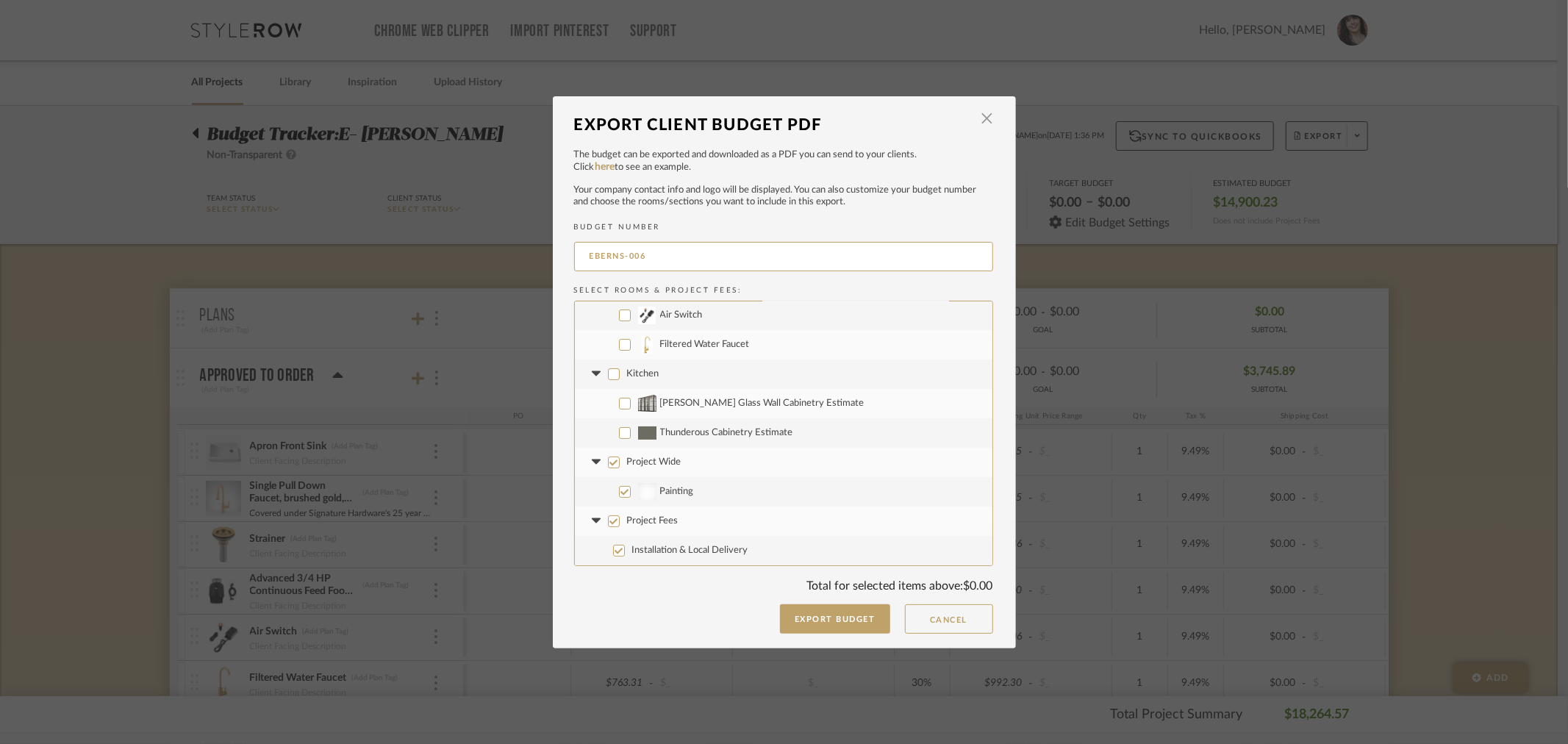
click at [608, 462] on input "Project Wide" at bounding box center [614, 462] width 12 height 12
checkbox input "false"
click at [600, 522] on label "Project Fees" at bounding box center [784, 521] width 418 height 30
click at [608, 522] on input "Project Fees" at bounding box center [614, 522] width 12 height 12
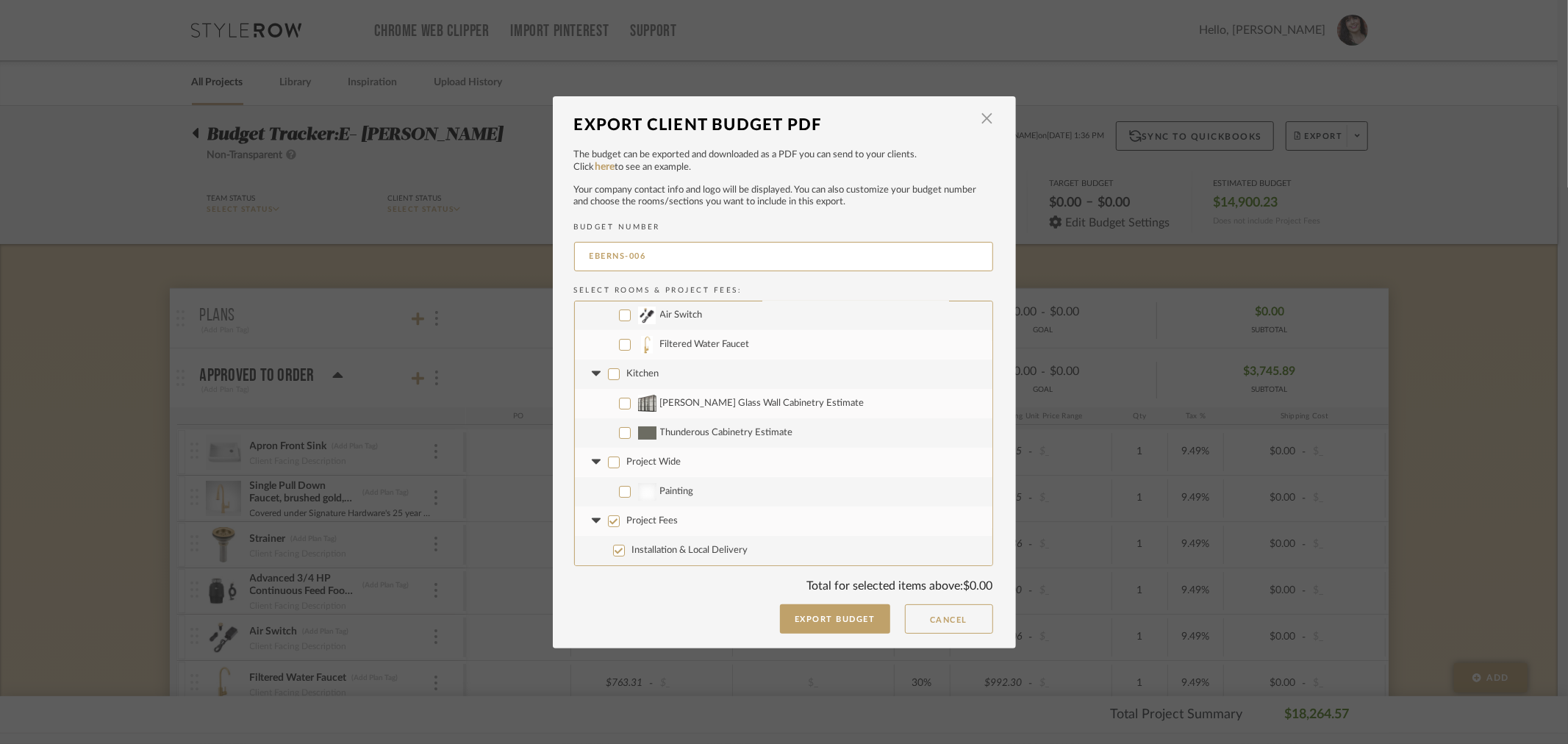
checkbox input "false"
click at [619, 402] on input "[PERSON_NAME] Glass Wall Cabinetry Estimate" at bounding box center [625, 403] width 12 height 12
checkbox input "true"
click at [847, 615] on button "Export Budget" at bounding box center [835, 619] width 110 height 30
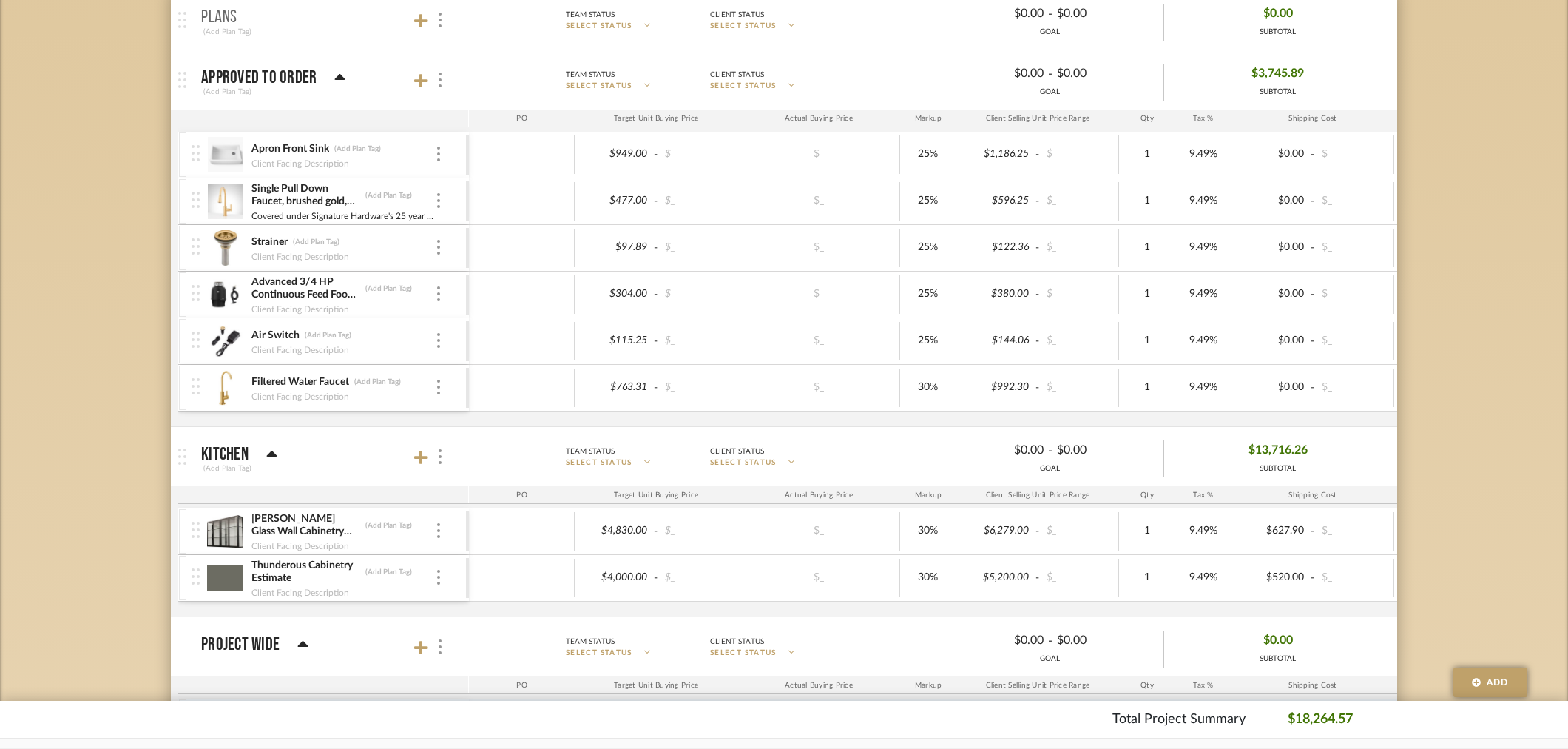
scroll to position [575, 0]
